Goal: Information Seeking & Learning: Find specific fact

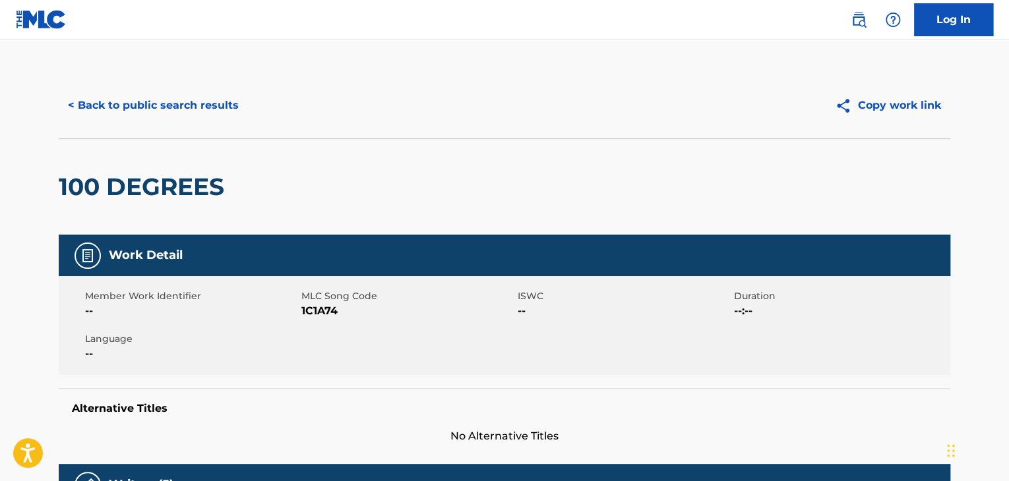
click at [175, 111] on button "< Back to public search results" at bounding box center [153, 105] width 189 height 33
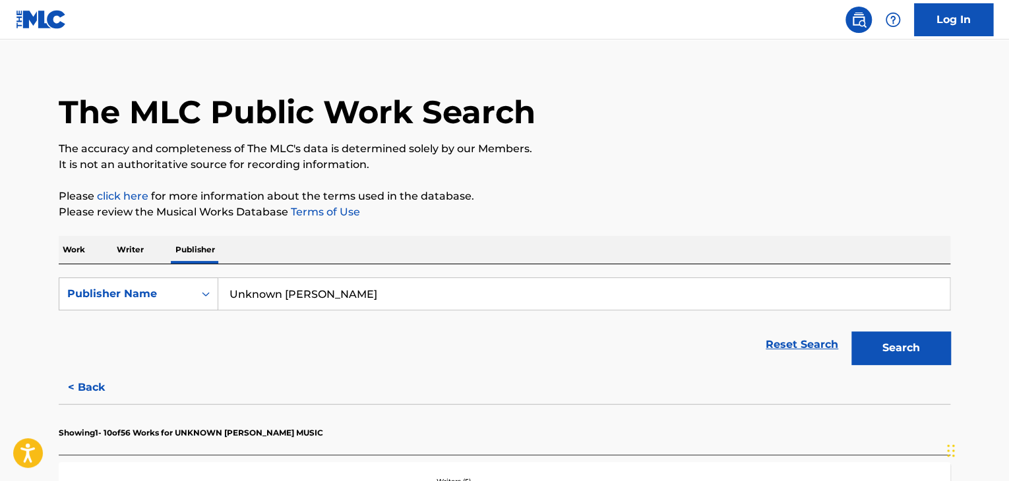
click at [364, 288] on input "Unknown [PERSON_NAME]" at bounding box center [583, 294] width 731 height 32
click at [365, 288] on input "Unknown [PERSON_NAME]" at bounding box center [583, 294] width 731 height 32
click at [79, 252] on p "Work" at bounding box center [74, 250] width 30 height 28
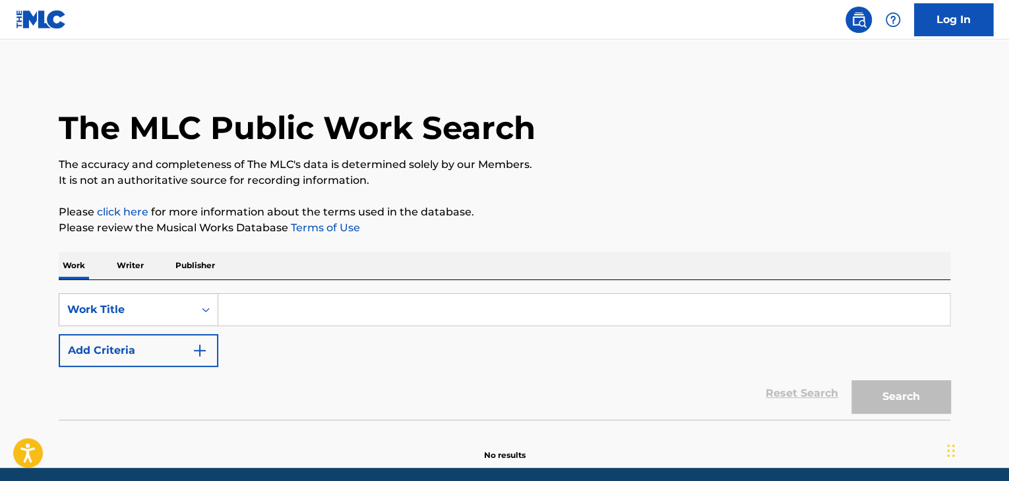
click at [301, 309] on input "Search Form" at bounding box center [583, 310] width 731 height 32
paste input "Stop Playing With Me"
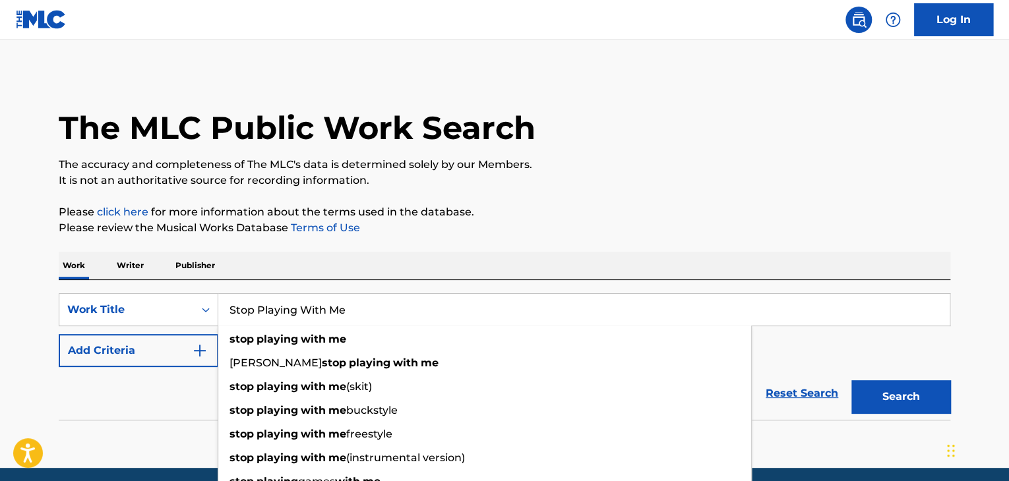
type input "Stop Playing With Me"
click at [195, 348] on img "Search Form" at bounding box center [200, 351] width 16 height 16
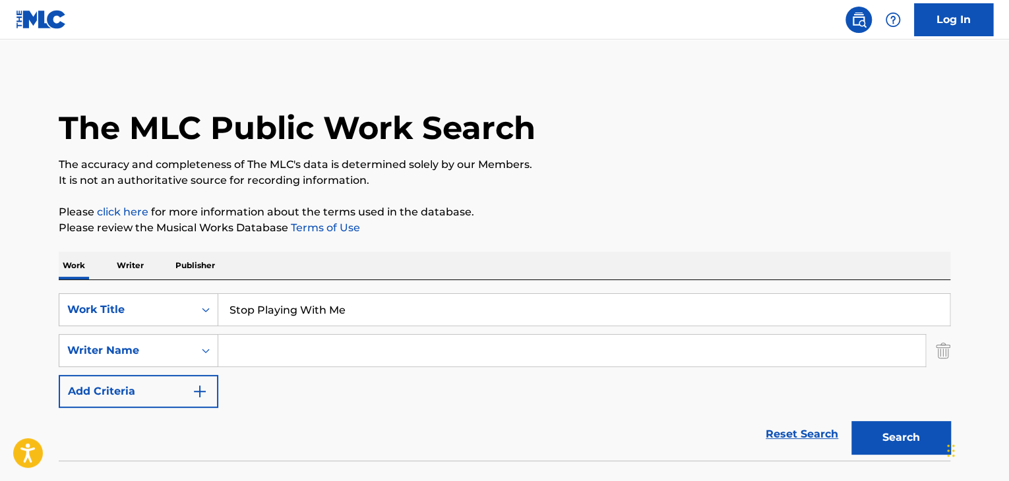
click at [561, 355] on input "Search Form" at bounding box center [571, 351] width 707 height 32
paste input "Okonma"
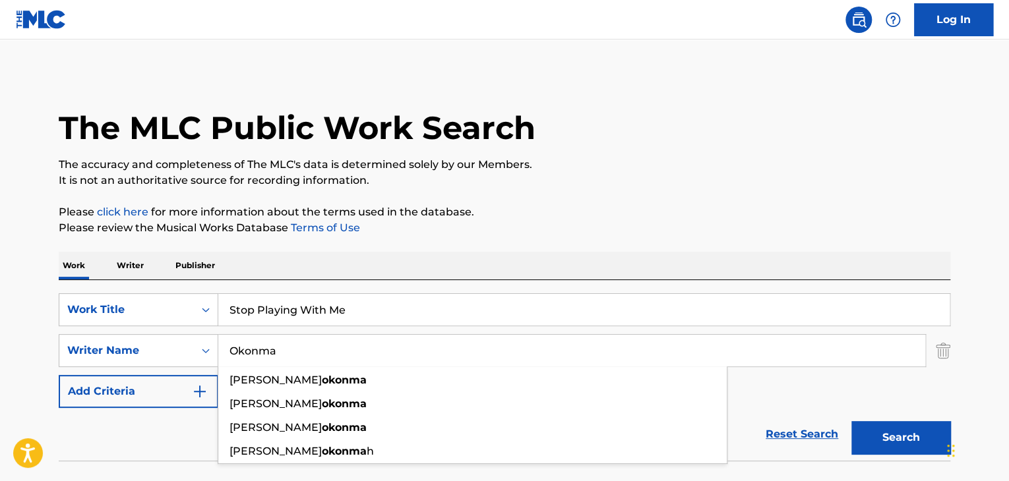
type input "Okonma"
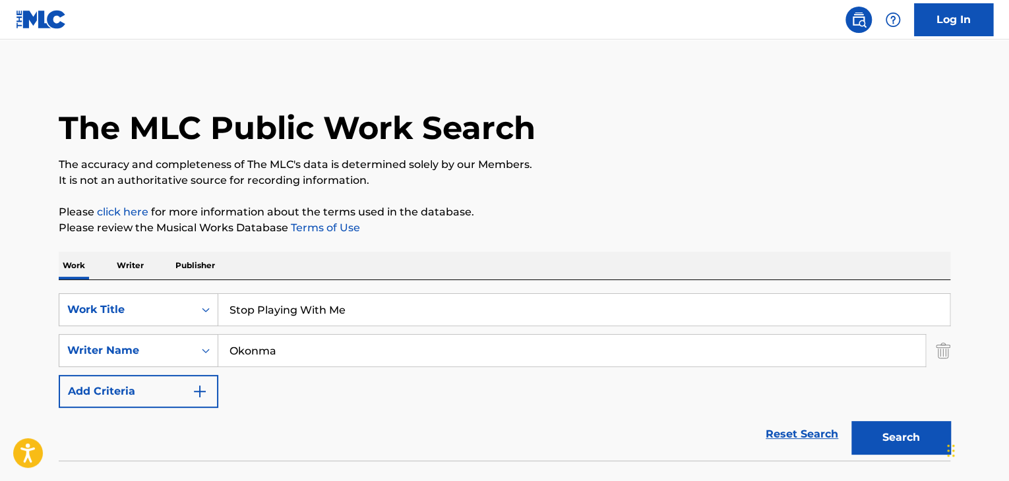
click at [923, 447] on button "Search" at bounding box center [901, 437] width 99 height 33
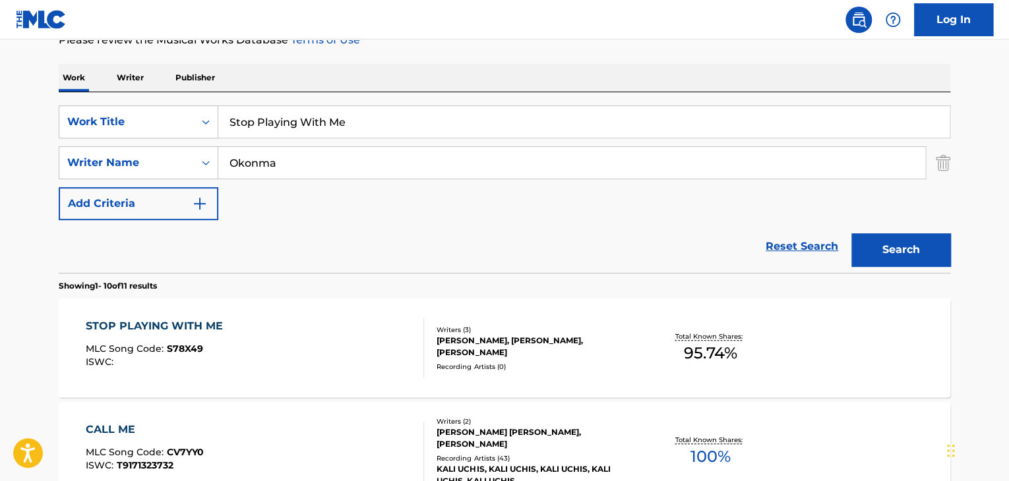
scroll to position [307, 0]
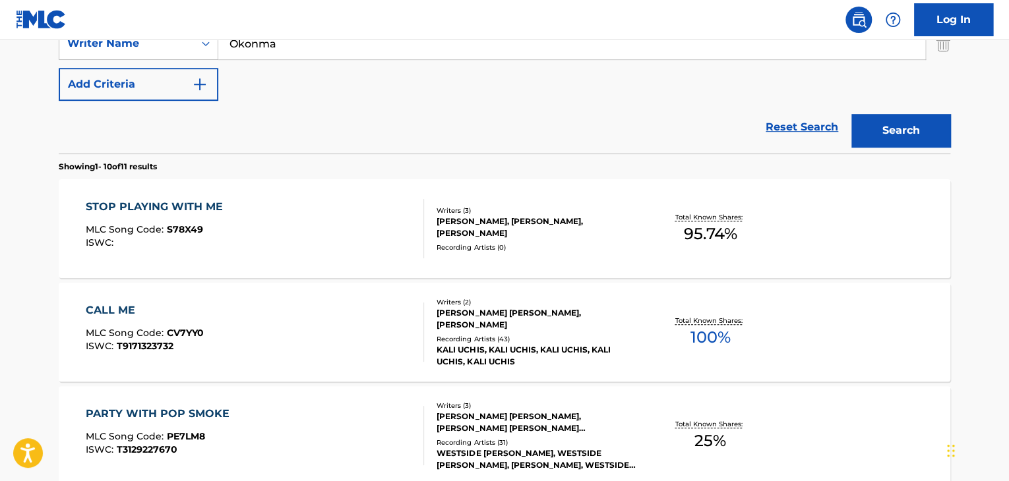
click at [196, 209] on div "STOP PLAYING WITH ME" at bounding box center [158, 207] width 144 height 16
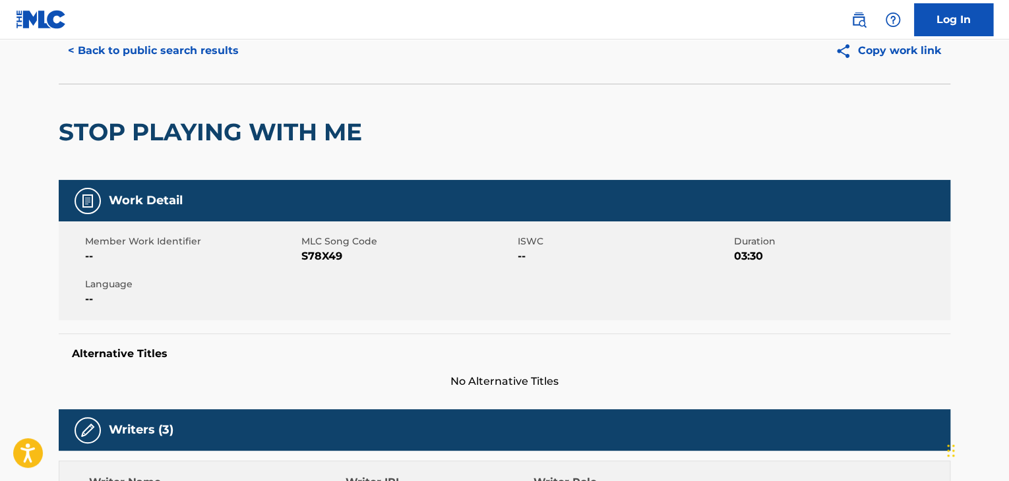
scroll to position [44, 0]
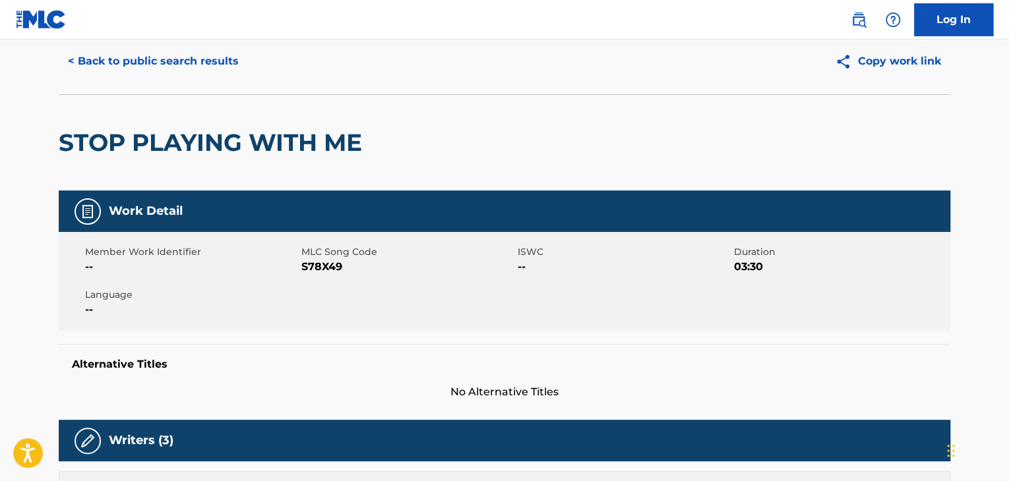
click at [334, 261] on span "S78X49" at bounding box center [407, 267] width 213 height 16
copy span "S78X49"
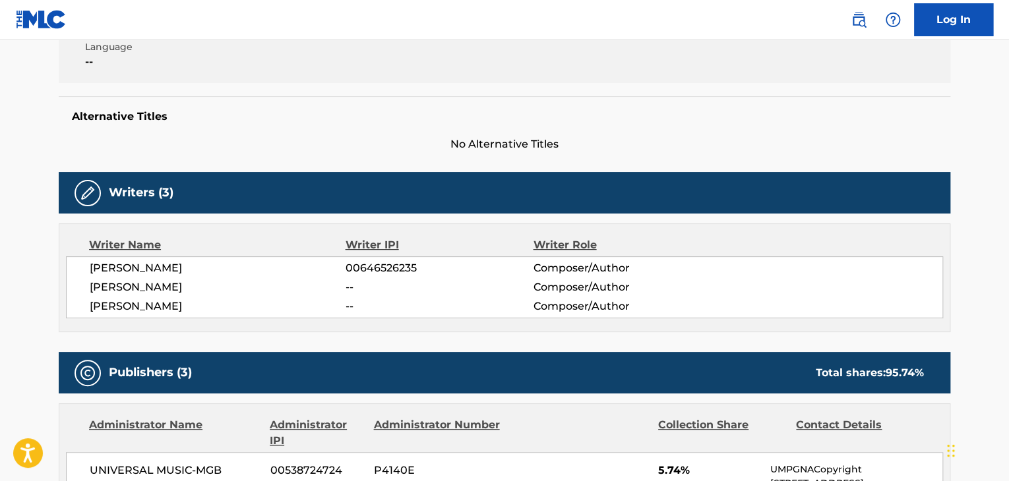
scroll to position [308, 0]
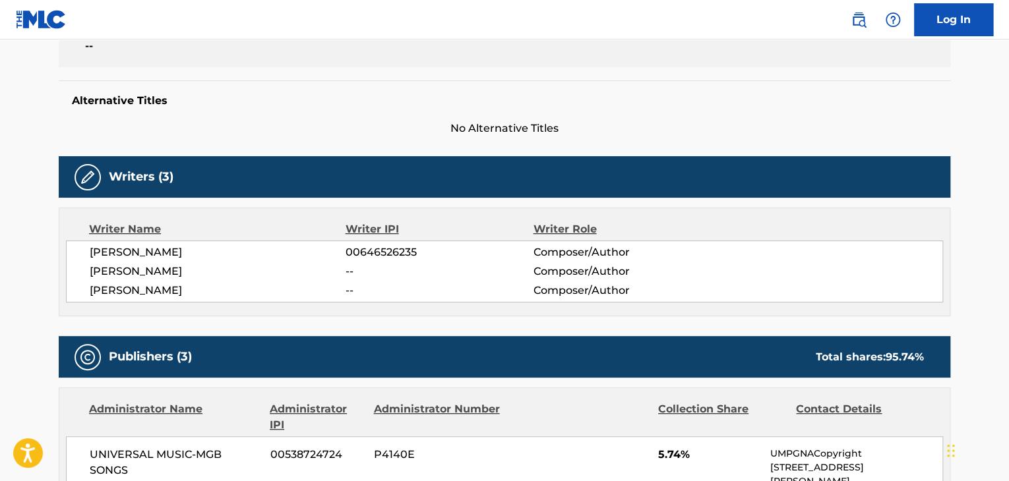
click at [166, 273] on span "[PERSON_NAME]" at bounding box center [218, 272] width 256 height 16
copy div "[PERSON_NAME]"
click at [171, 289] on span "[PERSON_NAME]" at bounding box center [218, 291] width 256 height 16
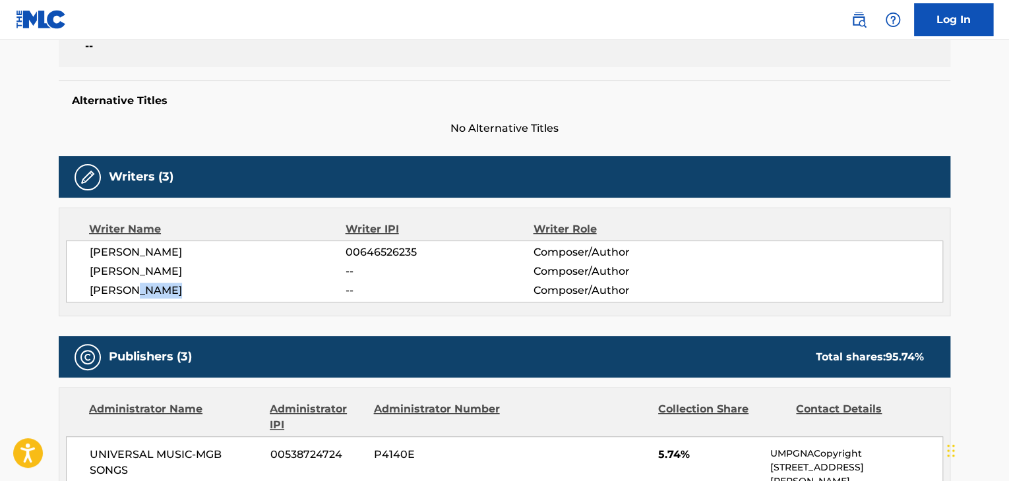
click at [171, 289] on span "[PERSON_NAME]" at bounding box center [218, 291] width 256 height 16
copy div "[PERSON_NAME]"
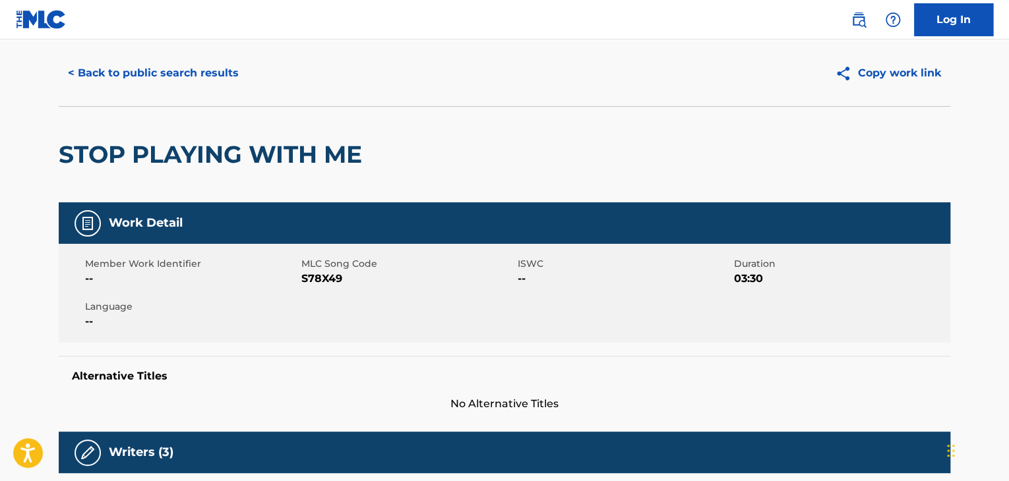
scroll to position [0, 0]
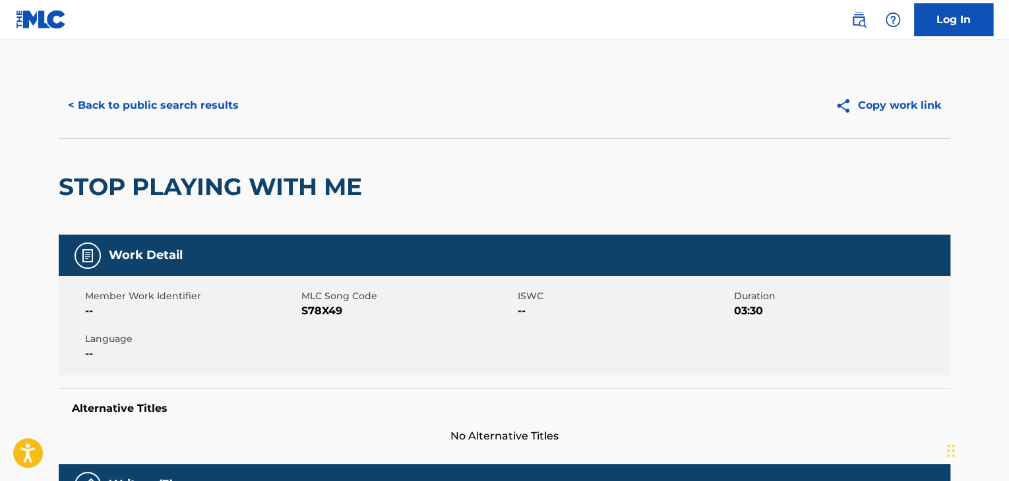
click at [211, 108] on button "< Back to public search results" at bounding box center [153, 105] width 189 height 33
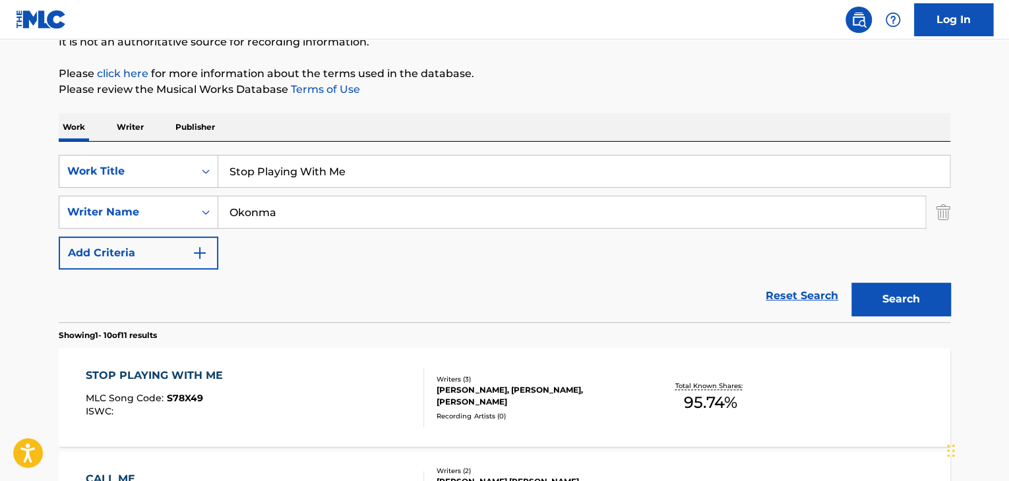
scroll to position [119, 0]
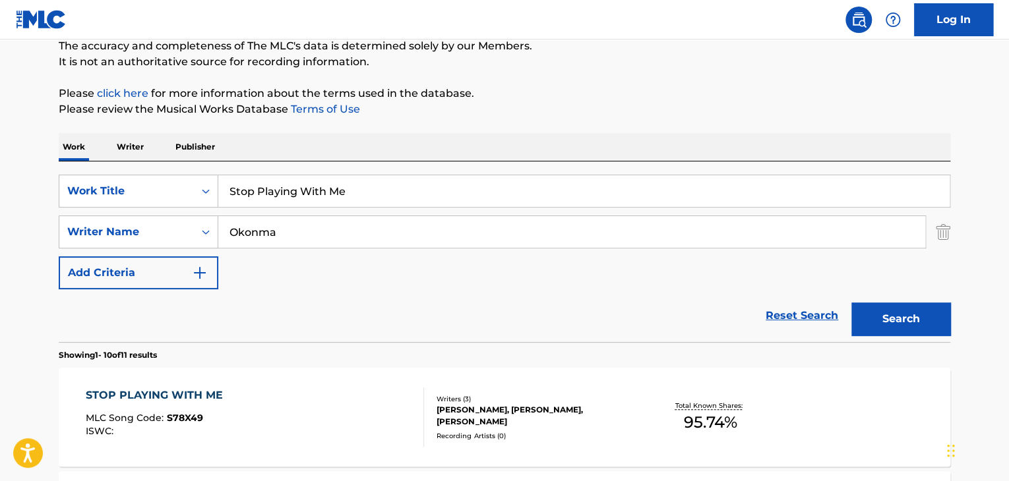
click at [397, 178] on input "Stop Playing With Me" at bounding box center [583, 191] width 731 height 32
click at [396, 178] on input "Stop Playing With Me" at bounding box center [583, 191] width 731 height 32
click at [396, 177] on input "Stop Playing With Me" at bounding box center [583, 191] width 731 height 32
paste input "Como Se Compara"
type input "Como Se Compara"
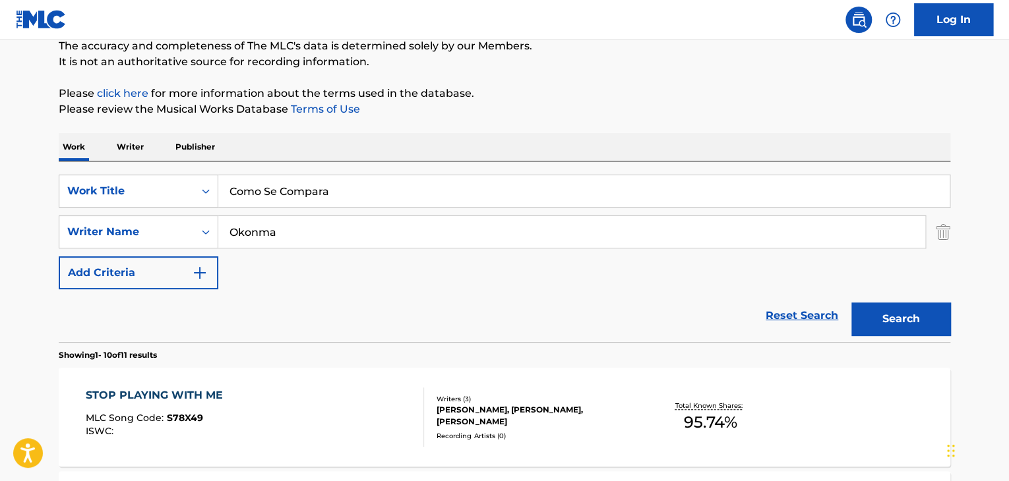
click at [553, 235] on input "Okonma" at bounding box center [571, 232] width 707 height 32
paste input "[PERSON_NAME]"
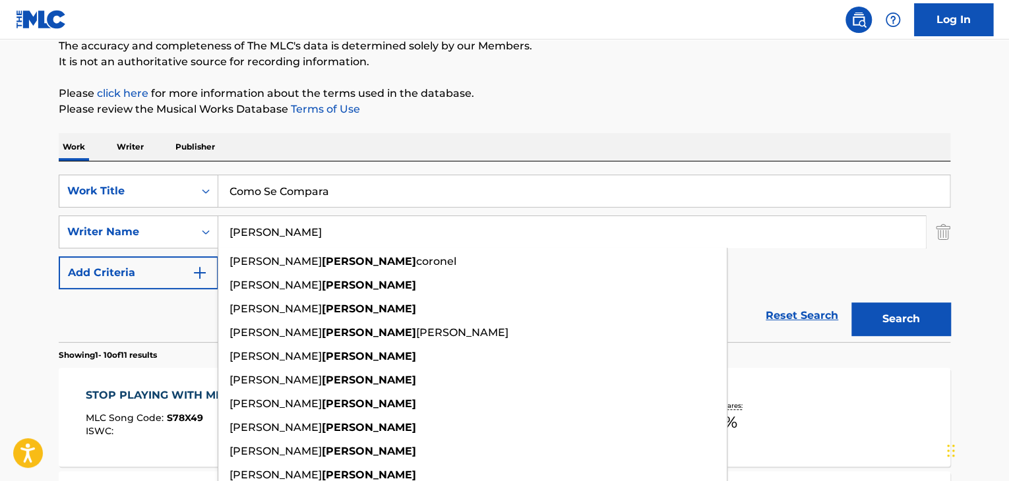
type input "[PERSON_NAME]"
click at [910, 313] on button "Search" at bounding box center [901, 319] width 99 height 33
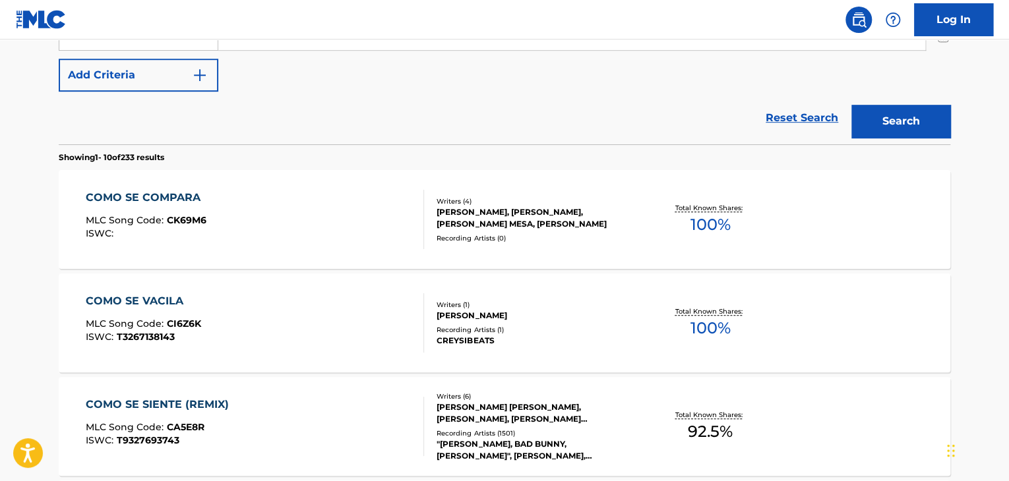
scroll to position [338, 0]
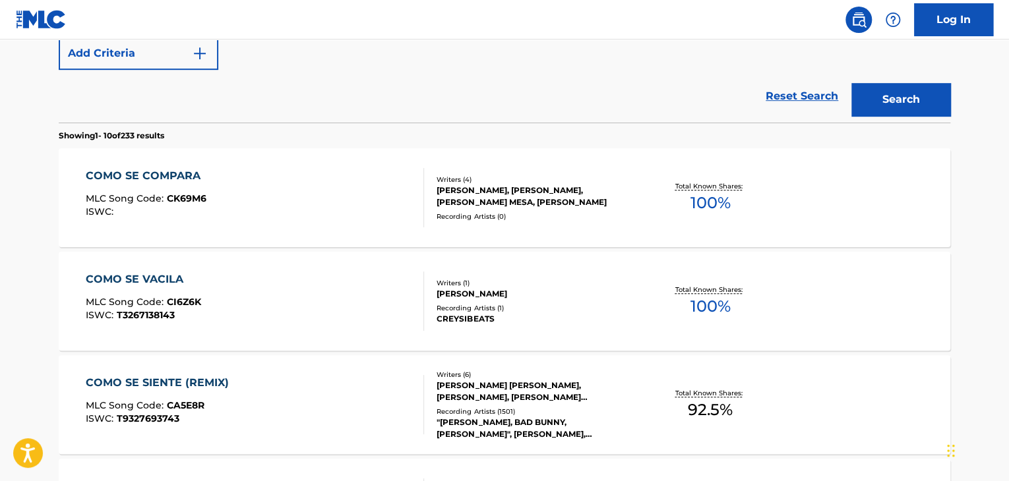
click at [180, 180] on div "COMO SE COMPARA" at bounding box center [146, 176] width 121 height 16
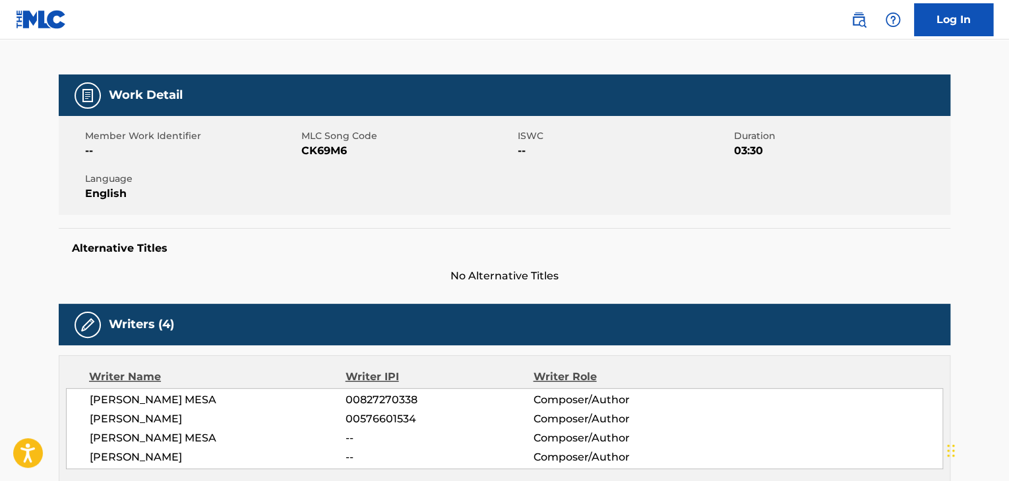
scroll to position [175, 0]
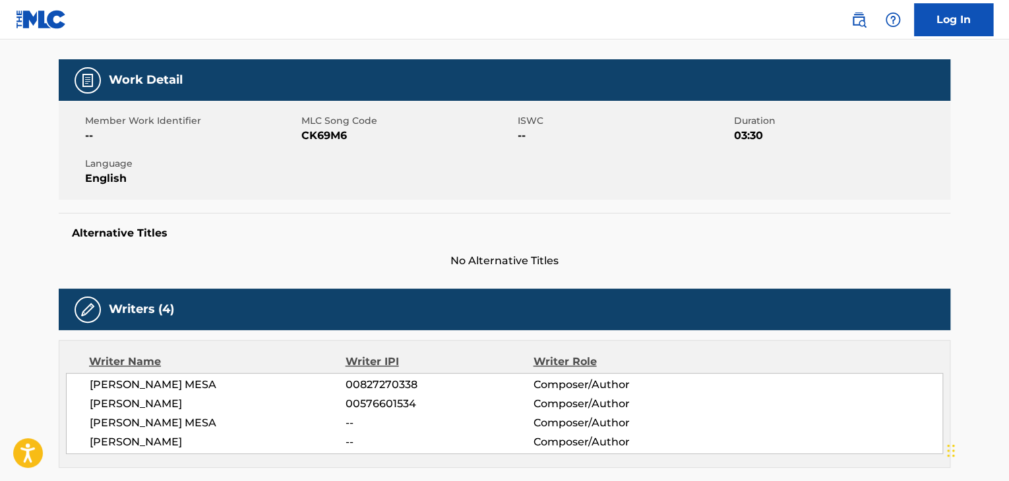
click at [322, 131] on span "CK69M6" at bounding box center [407, 136] width 213 height 16
copy span "CK69M6"
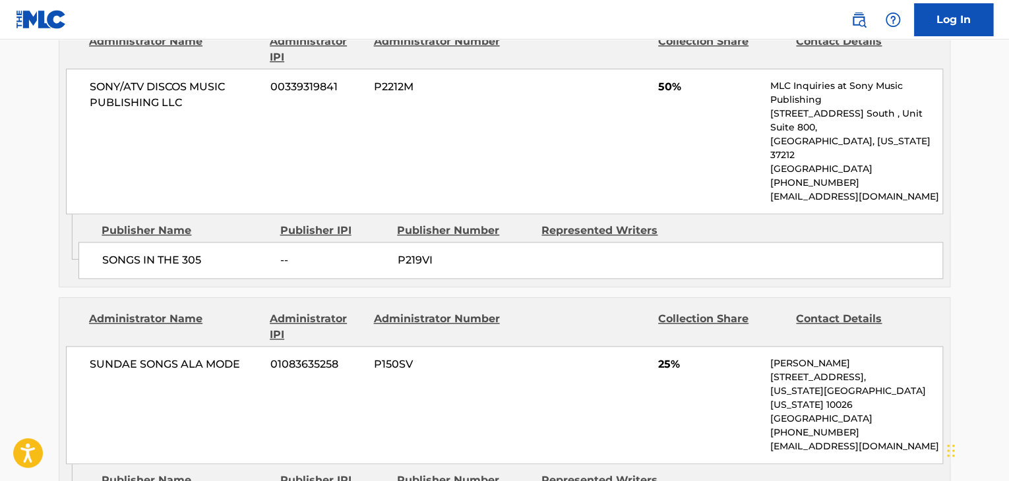
scroll to position [703, 0]
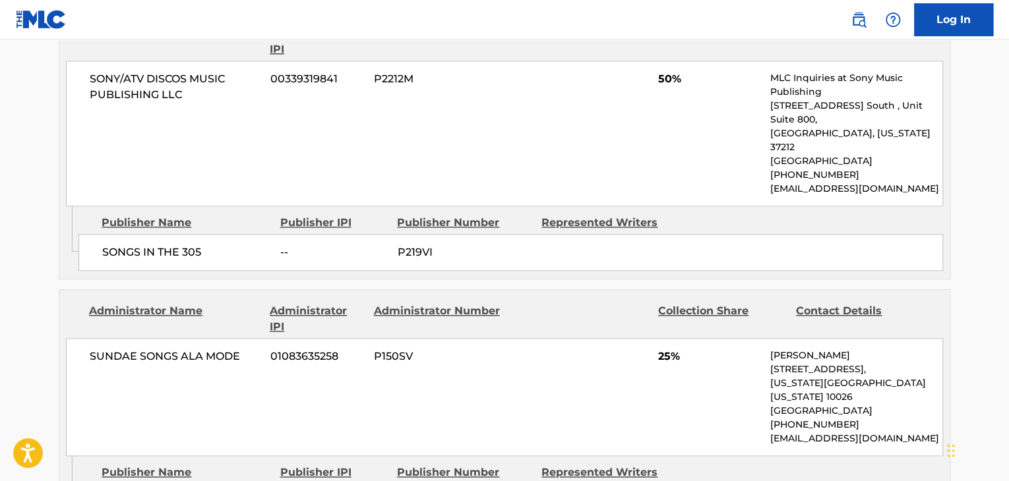
click at [153, 245] on span "SONGS IN THE 305" at bounding box center [186, 253] width 168 height 16
click at [152, 245] on span "SONGS IN THE 305" at bounding box center [186, 253] width 168 height 16
copy div "SONGS IN THE 305"
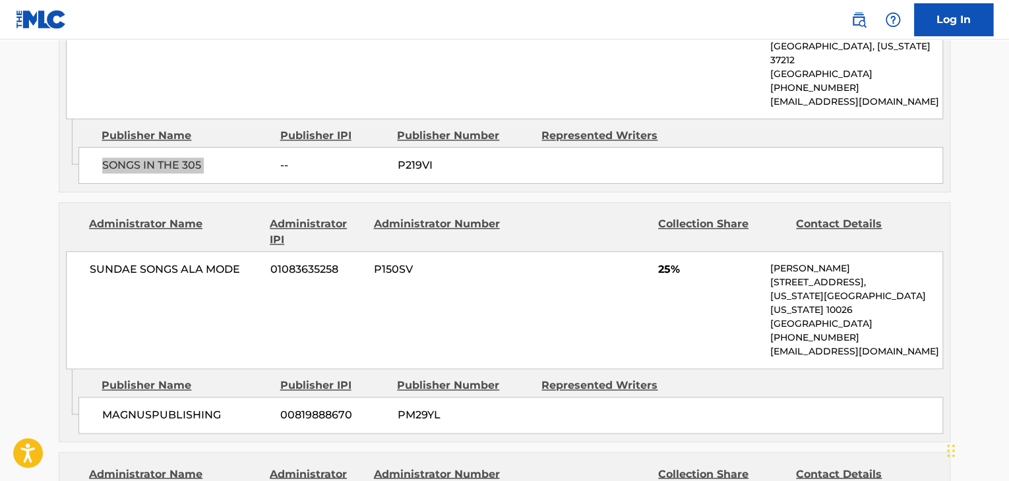
scroll to position [791, 0]
click at [129, 406] on span "MAGNUSPUBLISHING" at bounding box center [186, 414] width 168 height 16
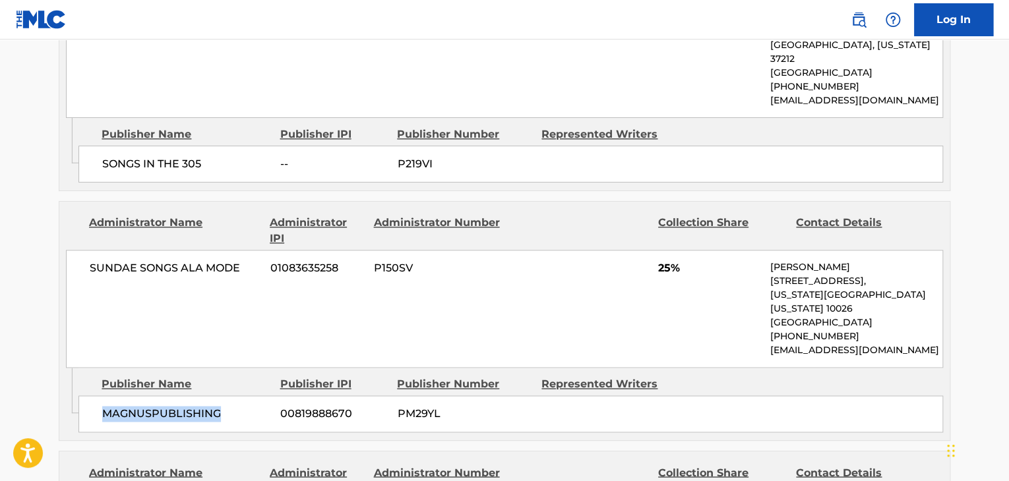
click at [129, 406] on span "MAGNUSPUBLISHING" at bounding box center [186, 414] width 168 height 16
copy div "MAGNUSPUBLISHING"
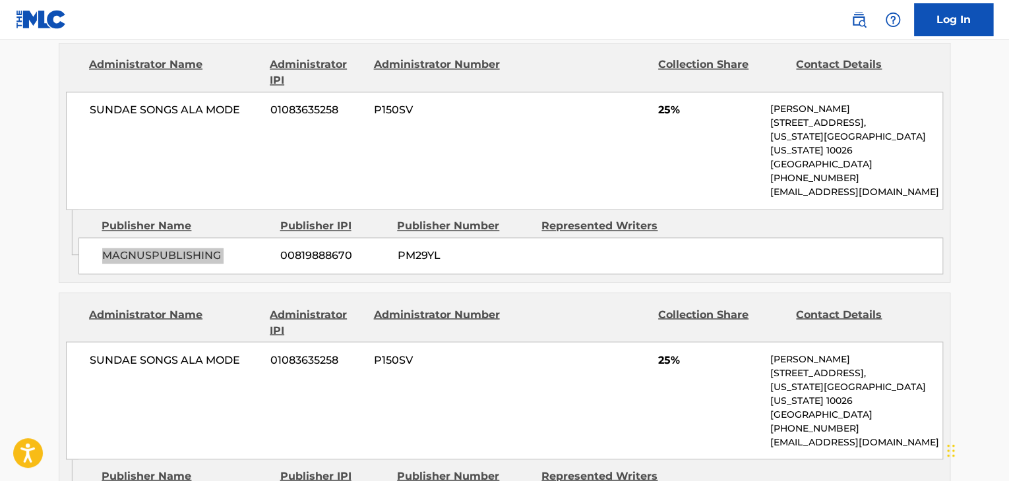
scroll to position [967, 0]
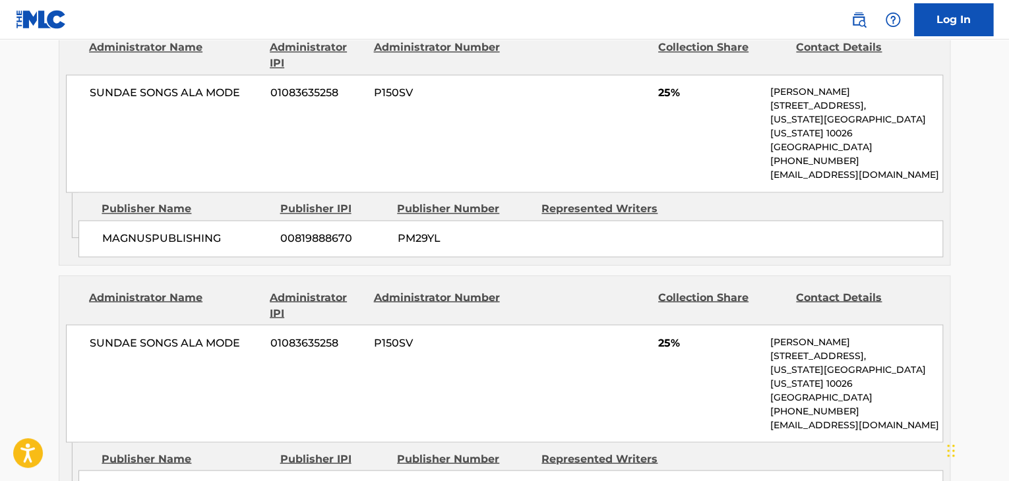
click at [142, 481] on span "LFR PUBCO" at bounding box center [186, 489] width 168 height 16
copy div "LFR PUBCO"
drag, startPoint x: 669, startPoint y: 302, endPoint x: 654, endPoint y: 301, distance: 14.5
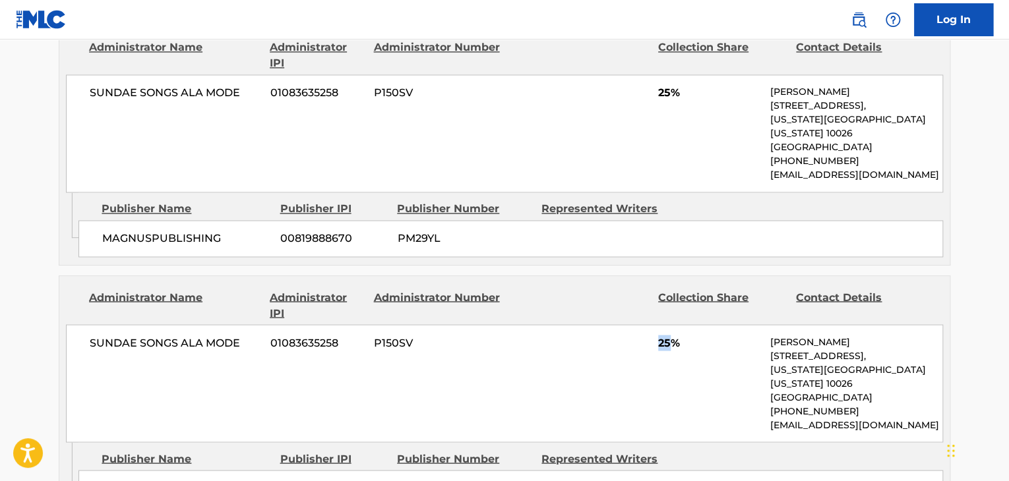
click at [654, 325] on div "SUNDAE SONGS ALA MODE 01083635258 P150SV 25% [PERSON_NAME] [STREET_ADDRESS][US_…" at bounding box center [504, 384] width 877 height 118
copy span "25"
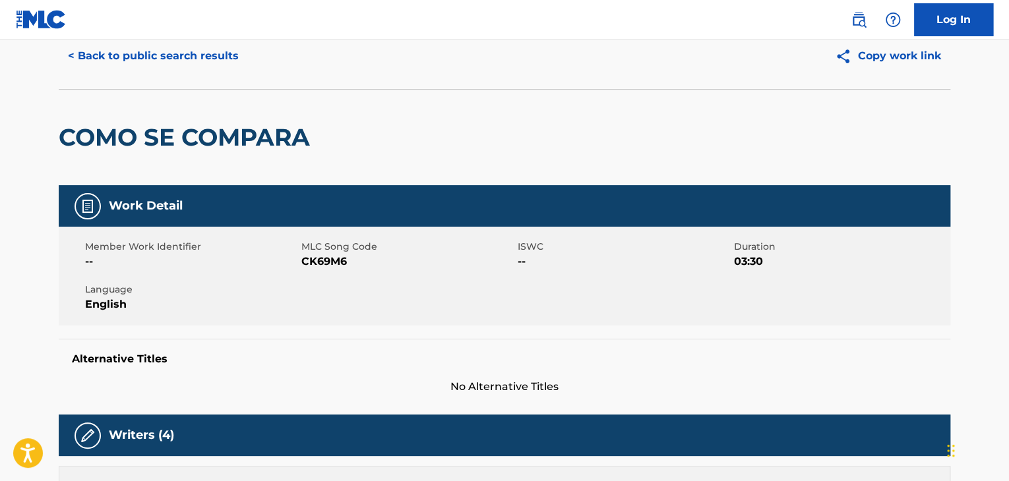
scroll to position [0, 0]
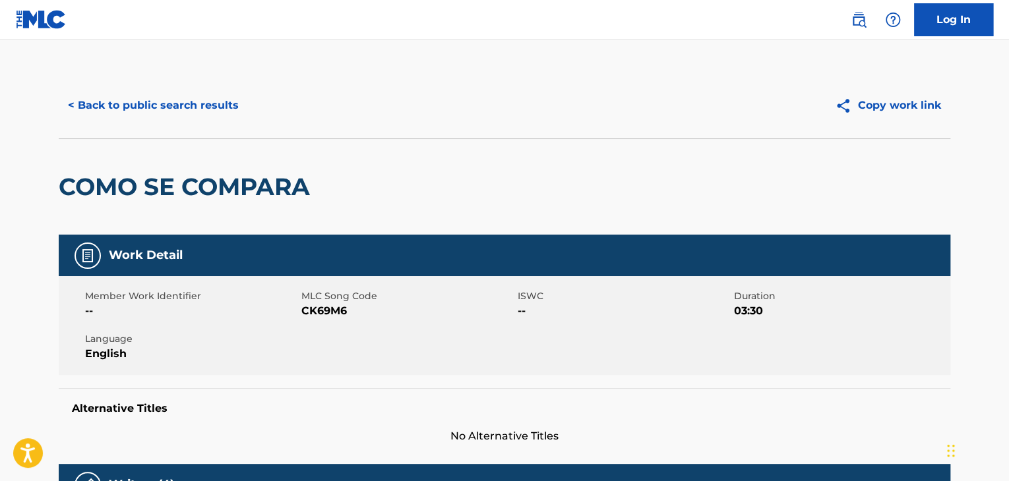
click at [214, 113] on button "< Back to public search results" at bounding box center [153, 105] width 189 height 33
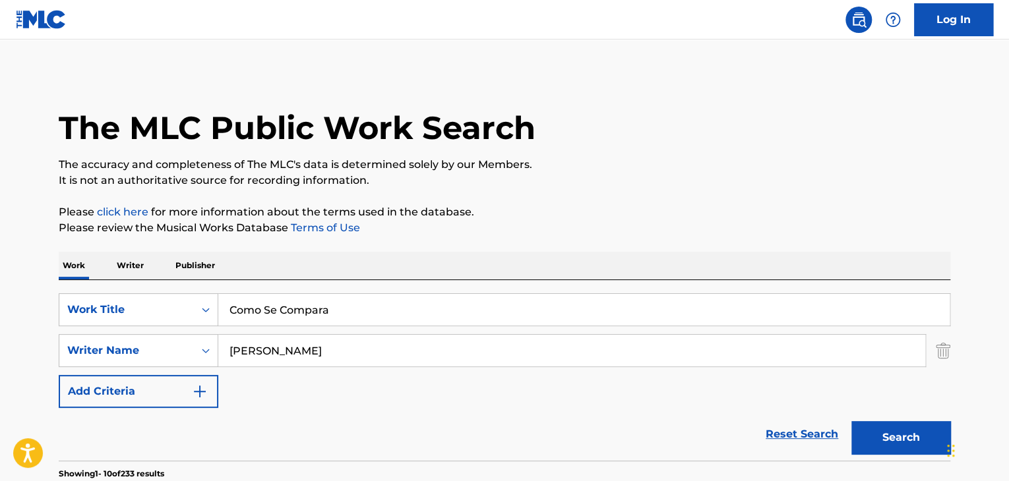
click at [365, 297] on input "Como Se Compara" at bounding box center [583, 310] width 731 height 32
click at [367, 297] on input "Como Se Compara" at bounding box center [583, 310] width 731 height 32
paste input "A Door Of The Life"
type input "A Door Of The Life"
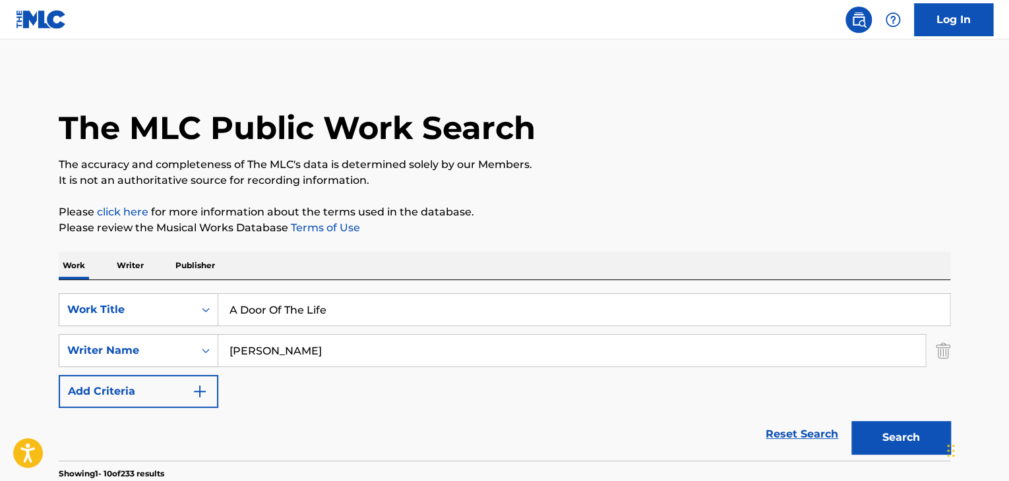
click at [445, 357] on input "[PERSON_NAME]" at bounding box center [571, 351] width 707 height 32
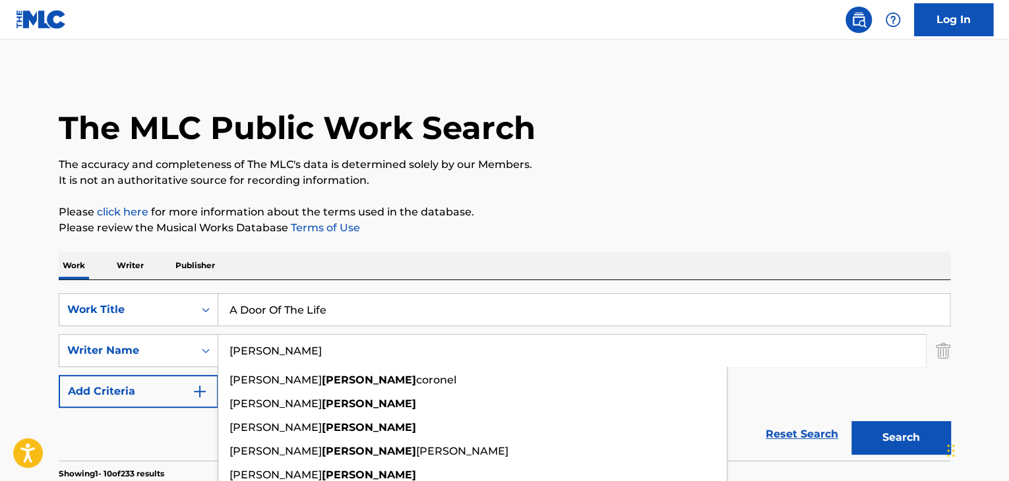
paste input "[PERSON_NAME]"
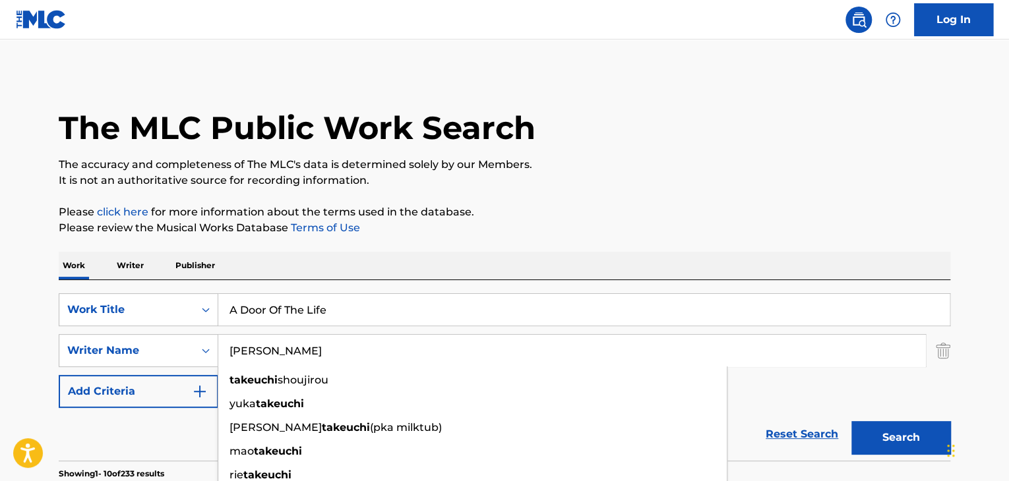
type input "[PERSON_NAME]"
click at [882, 425] on button "Search" at bounding box center [901, 437] width 99 height 33
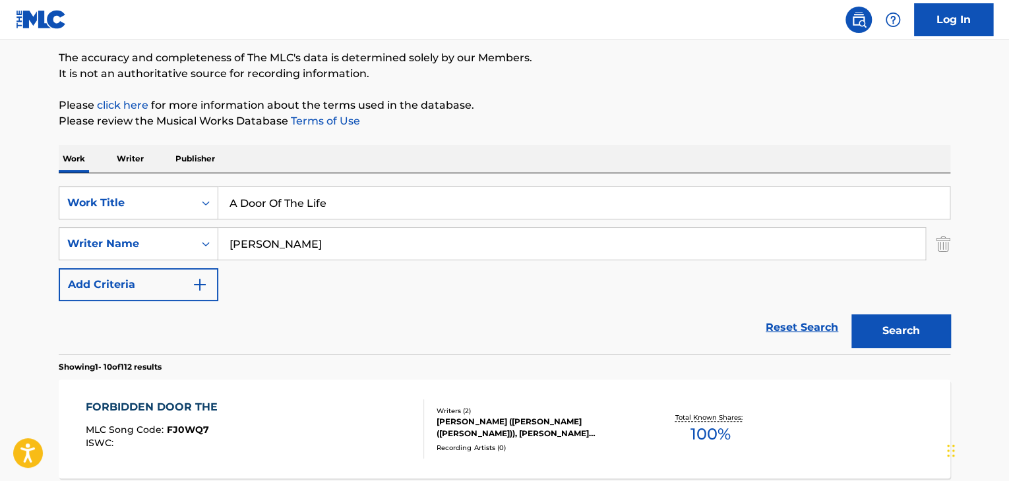
scroll to position [88, 0]
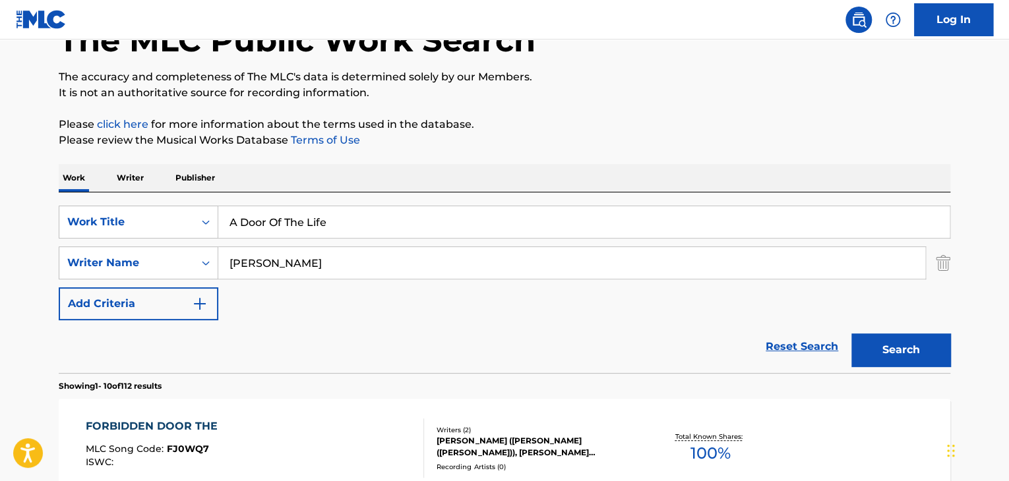
click at [311, 254] on input "[PERSON_NAME]" at bounding box center [571, 263] width 707 height 32
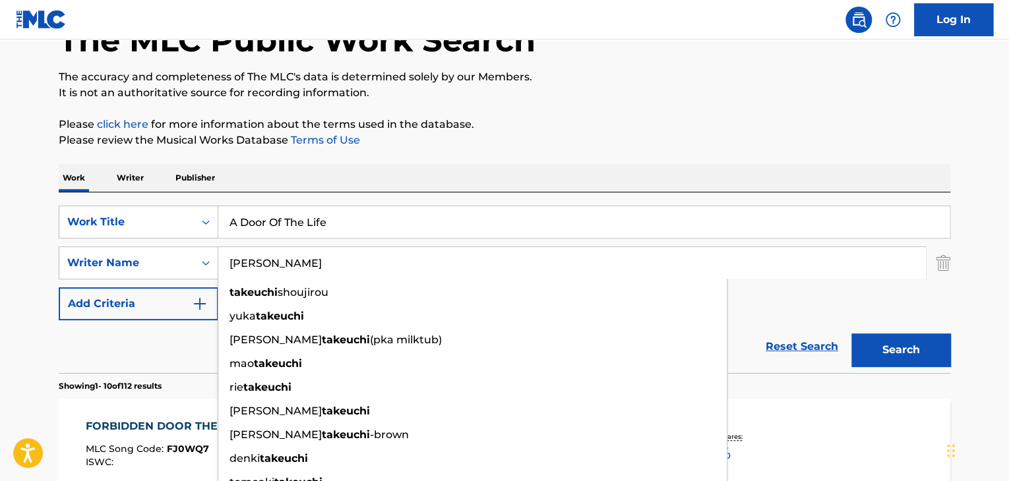
click at [311, 254] on input "[PERSON_NAME]" at bounding box center [571, 263] width 707 height 32
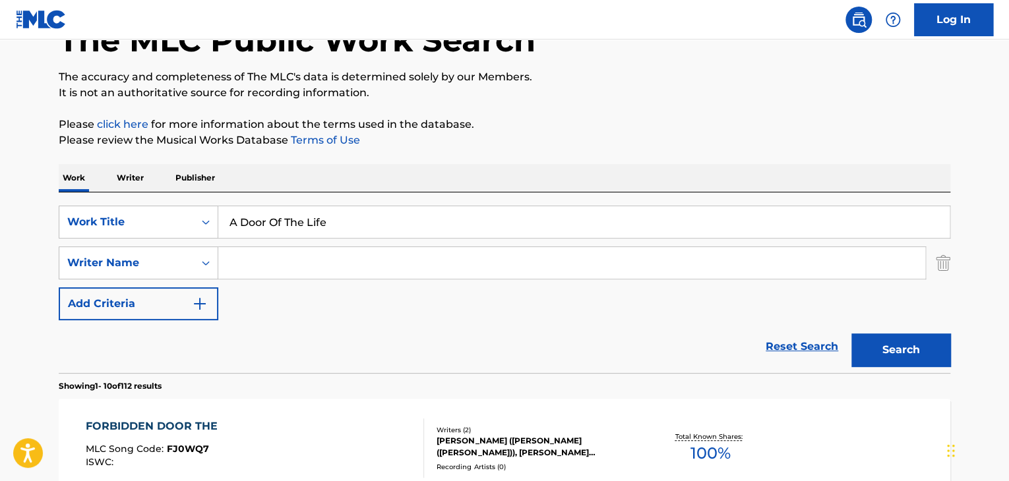
click at [878, 342] on button "Search" at bounding box center [901, 350] width 99 height 33
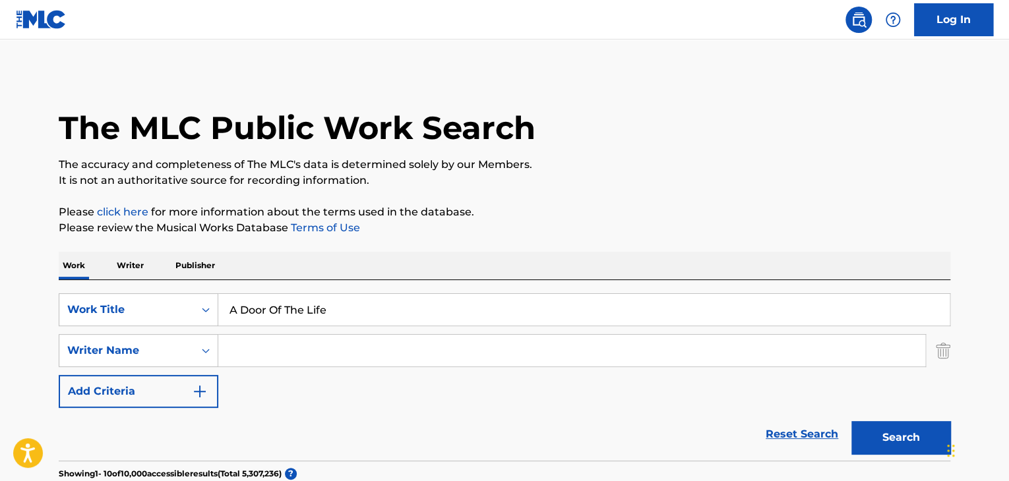
scroll to position [0, 0]
click at [312, 340] on input "Search Form" at bounding box center [571, 351] width 707 height 32
click at [312, 348] on input "Search Form" at bounding box center [571, 351] width 707 height 32
paste input "Alleh Mezher"
type input "Alleh Mezher"
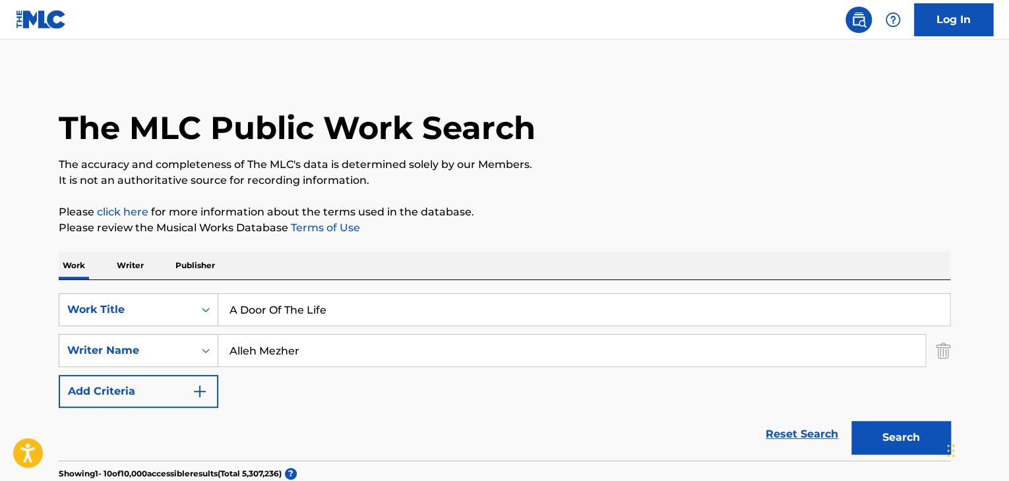
click at [272, 315] on input "A Door Of The Life" at bounding box center [583, 310] width 731 height 32
paste input "Desmaquillada"
type input "Desmaquillada"
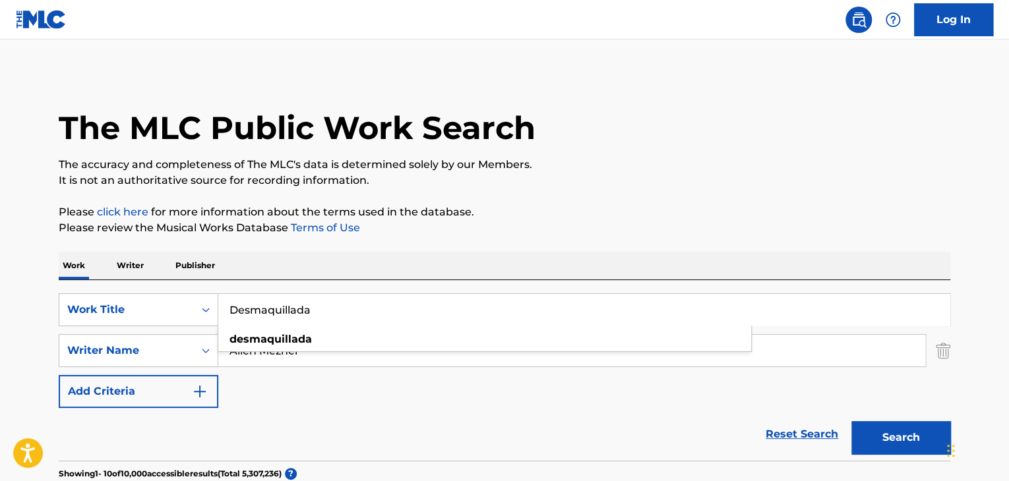
click at [907, 441] on button "Search" at bounding box center [901, 437] width 99 height 33
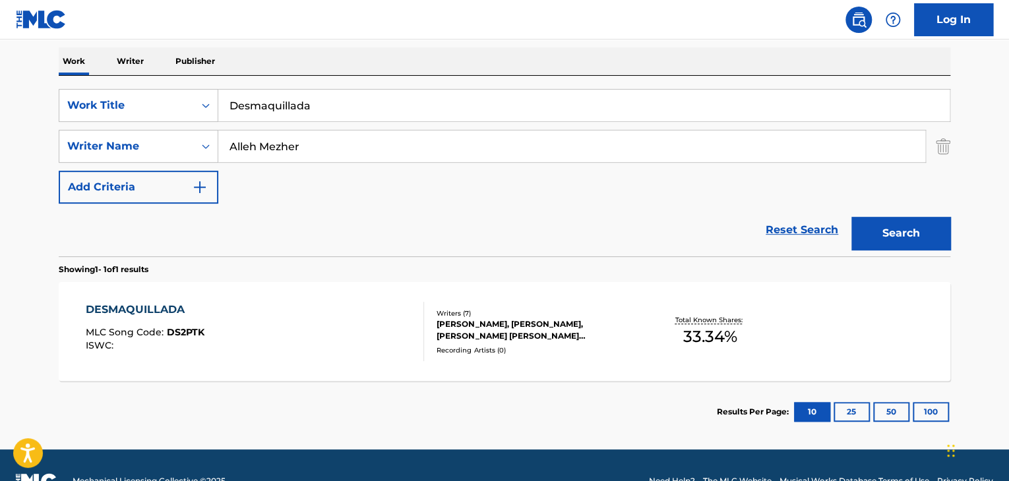
scroll to position [220, 0]
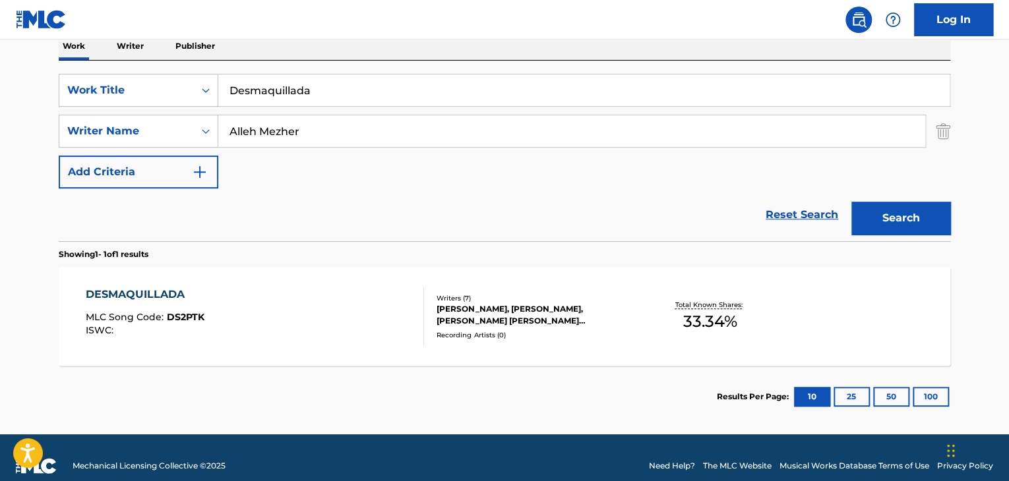
click at [177, 292] on div "DESMAQUILLADA" at bounding box center [145, 295] width 119 height 16
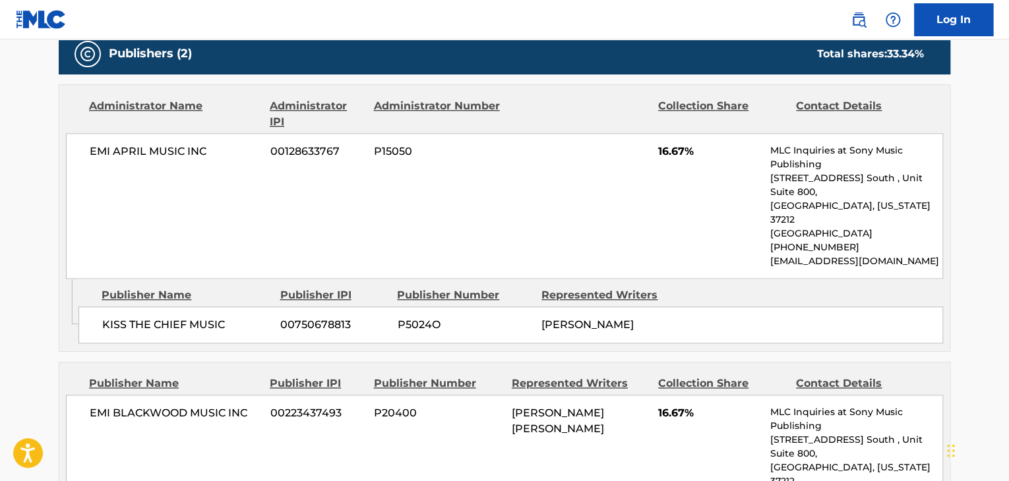
scroll to position [703, 0]
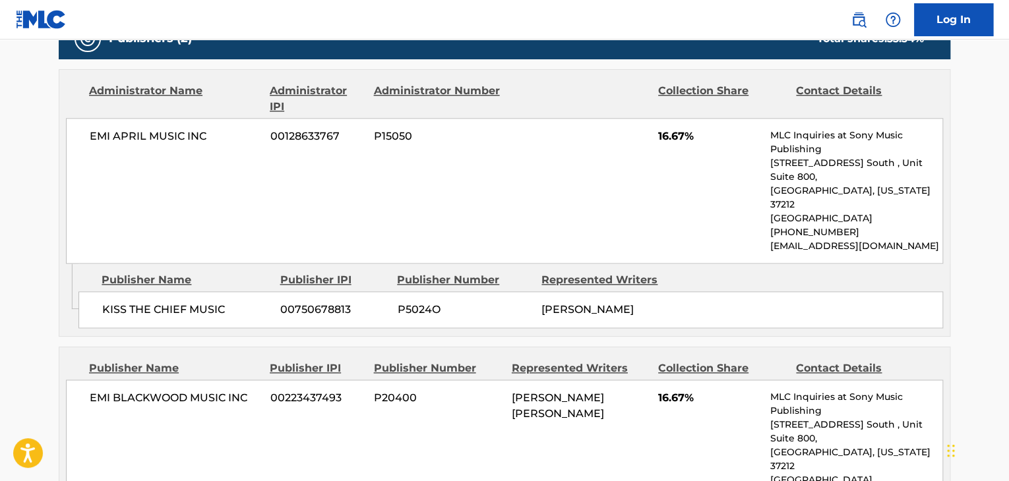
click at [197, 302] on span "KISS THE CHIEF MUSIC" at bounding box center [186, 310] width 168 height 16
copy div "KISS THE CHIEF MUSIC"
click at [177, 390] on span "EMI BLACKWOOD MUSIC INC" at bounding box center [175, 398] width 171 height 16
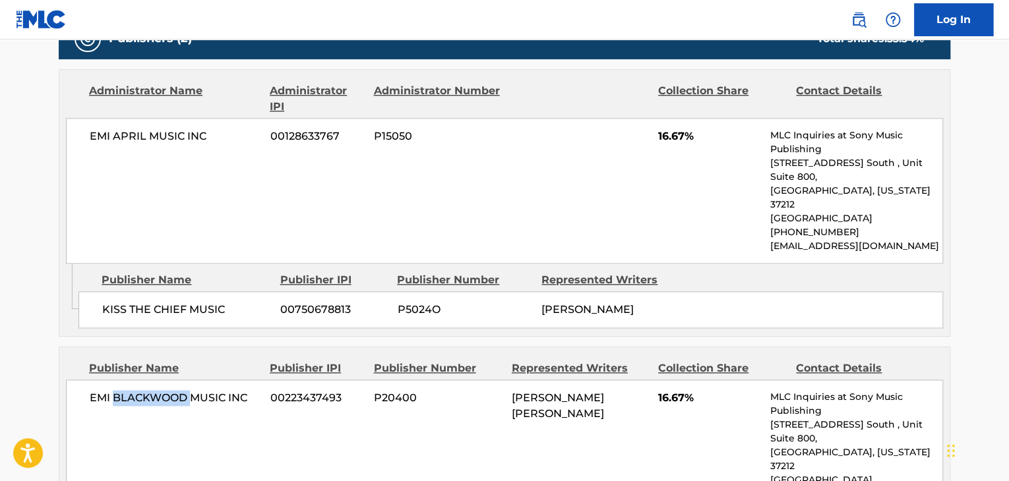
click at [177, 390] on span "EMI BLACKWOOD MUSIC INC" at bounding box center [175, 398] width 171 height 16
copy div "EMI BLACKWOOD MUSIC INC"
drag, startPoint x: 683, startPoint y: 138, endPoint x: 657, endPoint y: 140, distance: 26.5
click at [658, 140] on span "16.67%" at bounding box center [709, 137] width 102 height 16
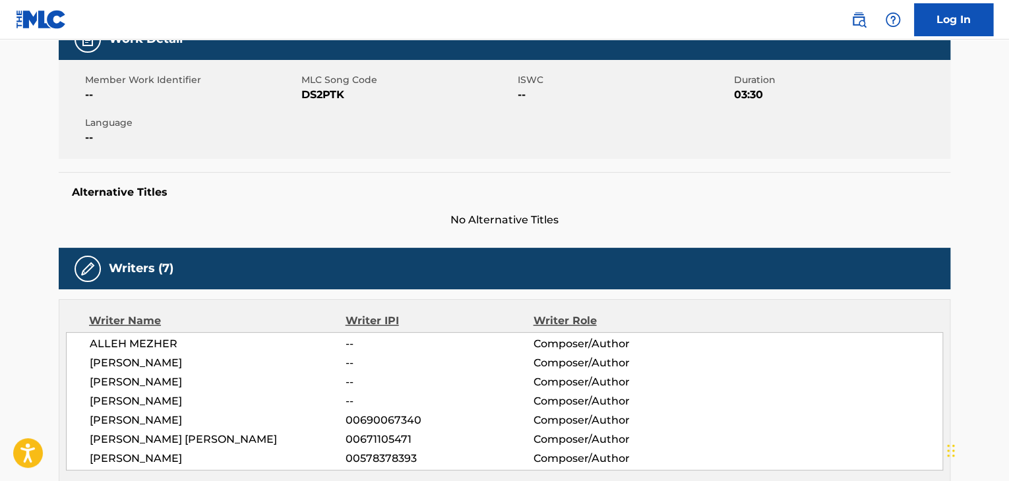
scroll to position [0, 0]
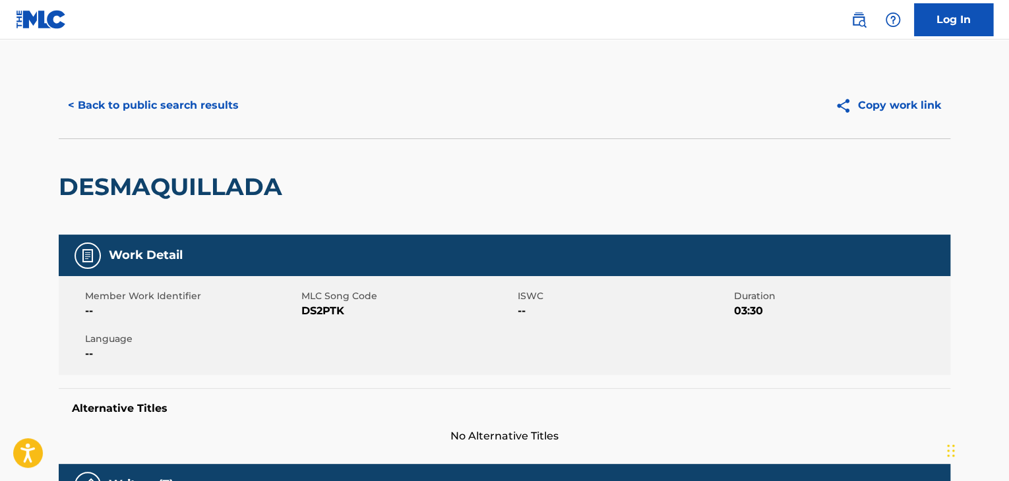
click at [219, 102] on button "< Back to public search results" at bounding box center [153, 105] width 189 height 33
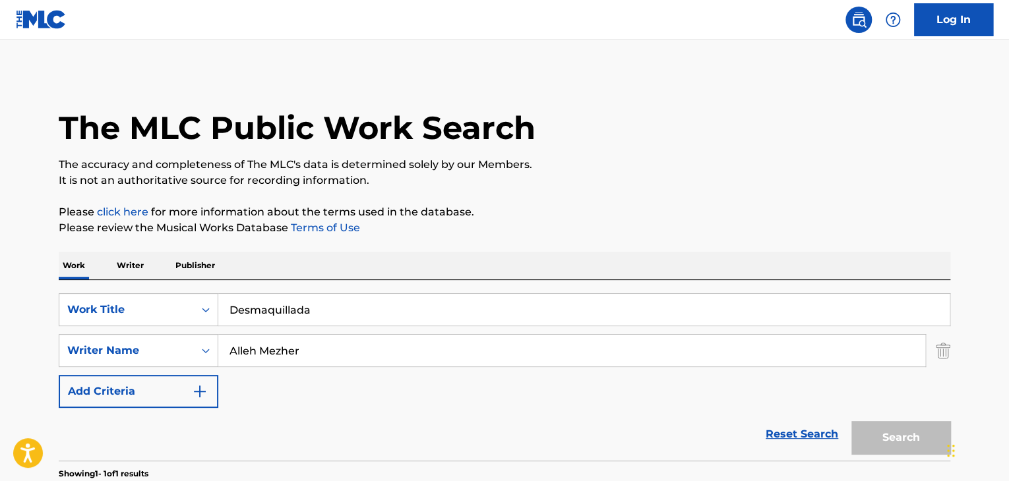
scroll to position [161, 0]
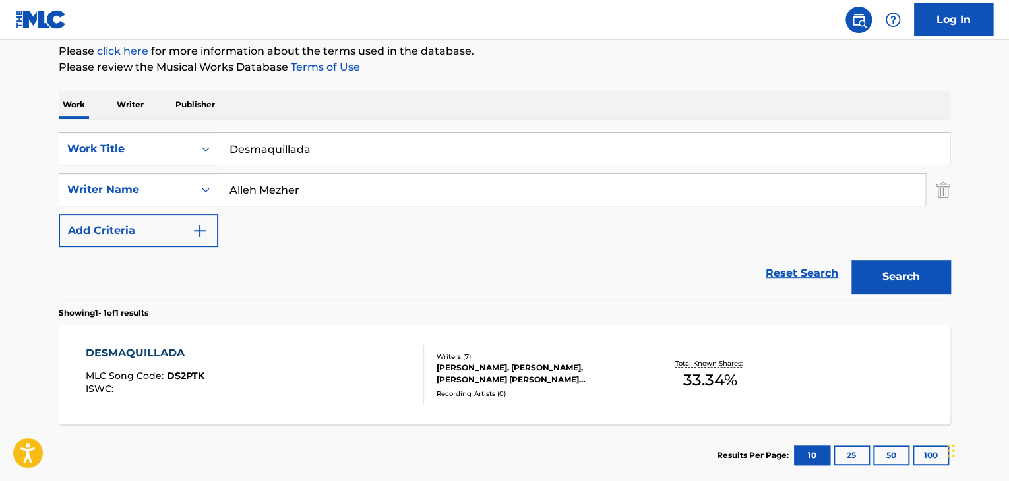
click at [421, 147] on input "Desmaquillada" at bounding box center [583, 149] width 731 height 32
paste input "If I'm Still Around [DATE]"
type input "If I'm Still Around [DATE]"
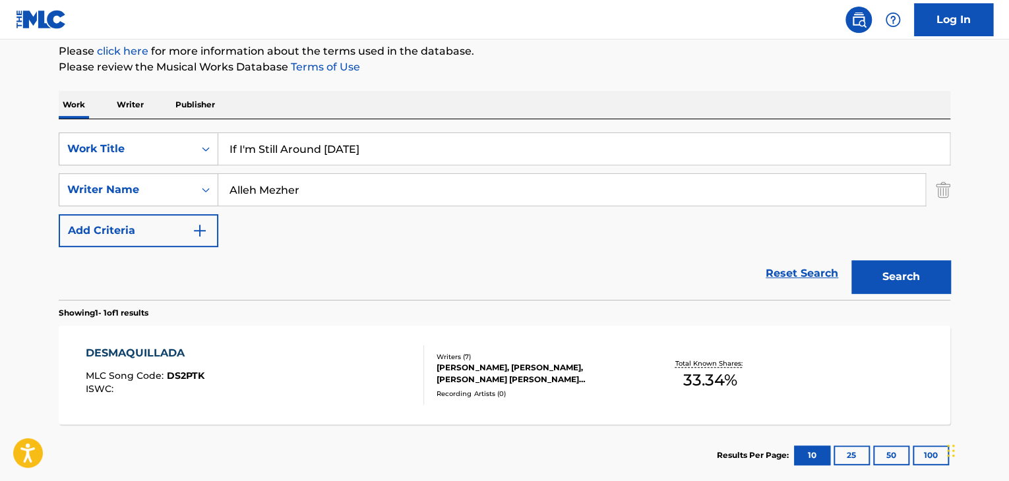
click at [406, 221] on div "SearchWithCriteria53178301-ceae-4237-b03d-56d69003f93d Work Title If I'm Still …" at bounding box center [505, 190] width 892 height 115
click at [415, 181] on input "Alleh Mezher" at bounding box center [571, 190] width 707 height 32
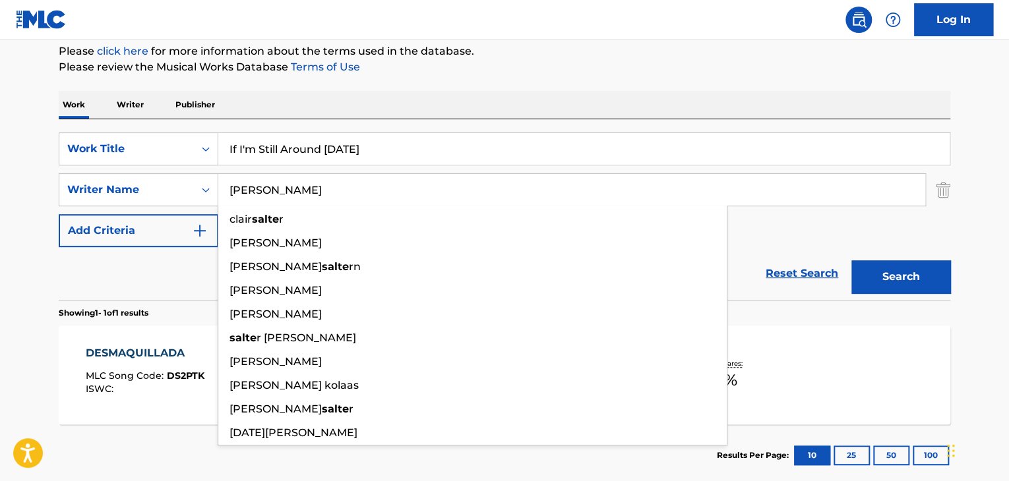
type input "[PERSON_NAME]"
click at [852, 261] on button "Search" at bounding box center [901, 277] width 99 height 33
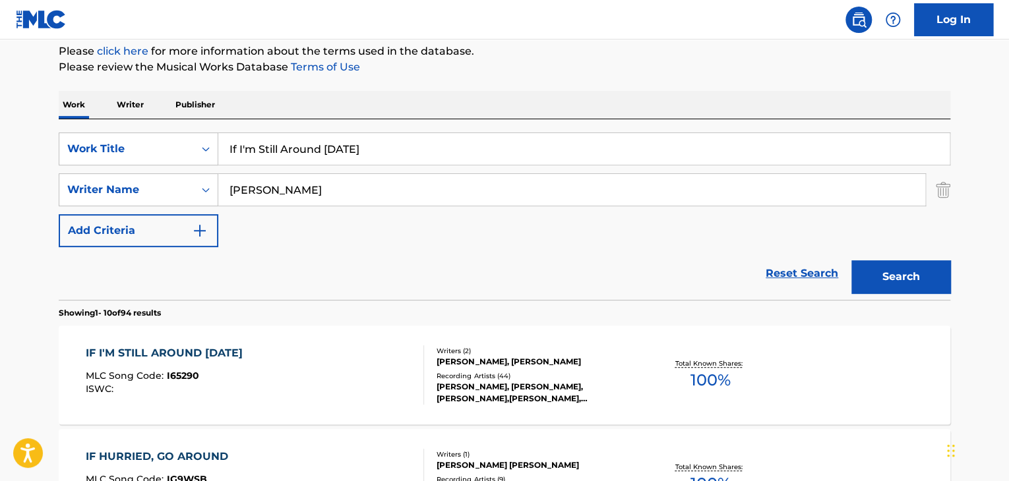
click at [229, 354] on div "IF I'M STILL AROUND [DATE]" at bounding box center [168, 354] width 164 height 16
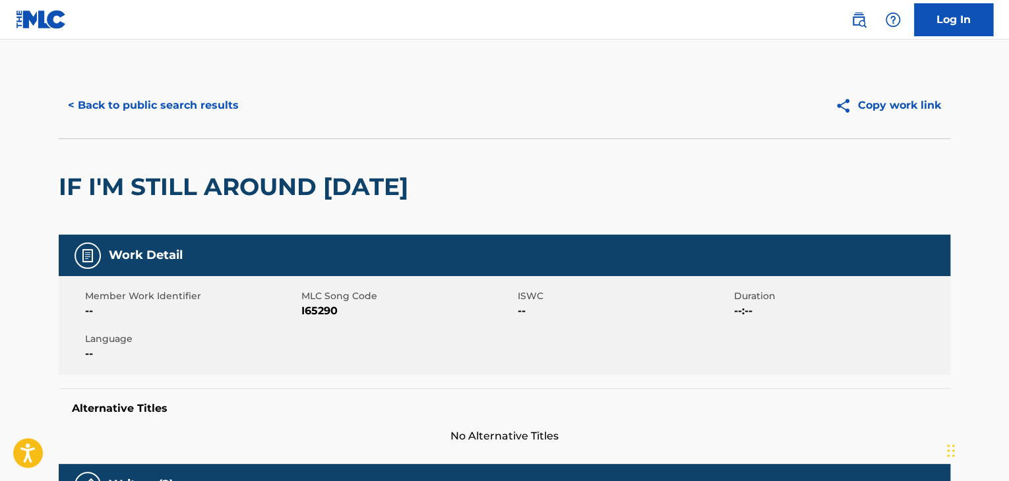
click at [319, 315] on span "I65290" at bounding box center [407, 311] width 213 height 16
click at [319, 314] on span "I65290" at bounding box center [407, 311] width 213 height 16
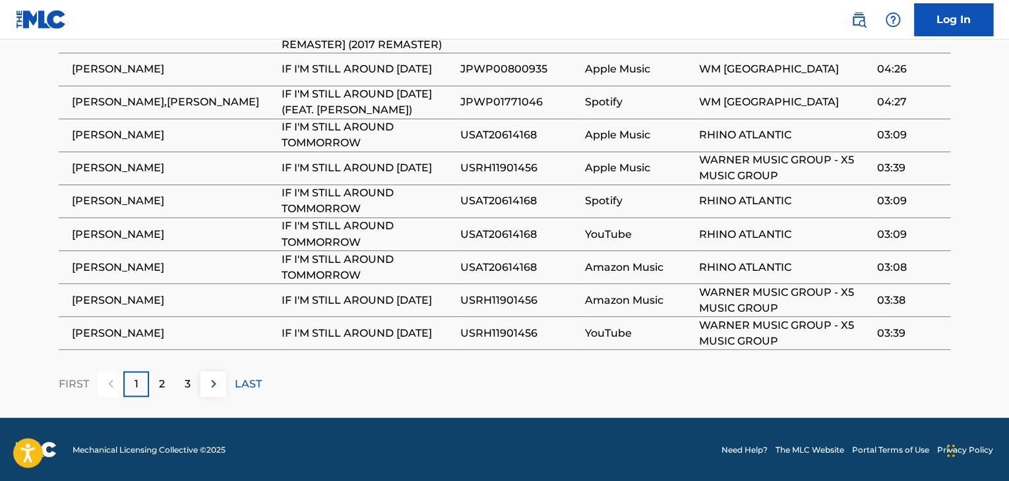
scroll to position [1041, 0]
drag, startPoint x: 187, startPoint y: 299, endPoint x: 71, endPoint y: 304, distance: 116.2
click at [72, 304] on span "[PERSON_NAME]" at bounding box center [173, 300] width 203 height 16
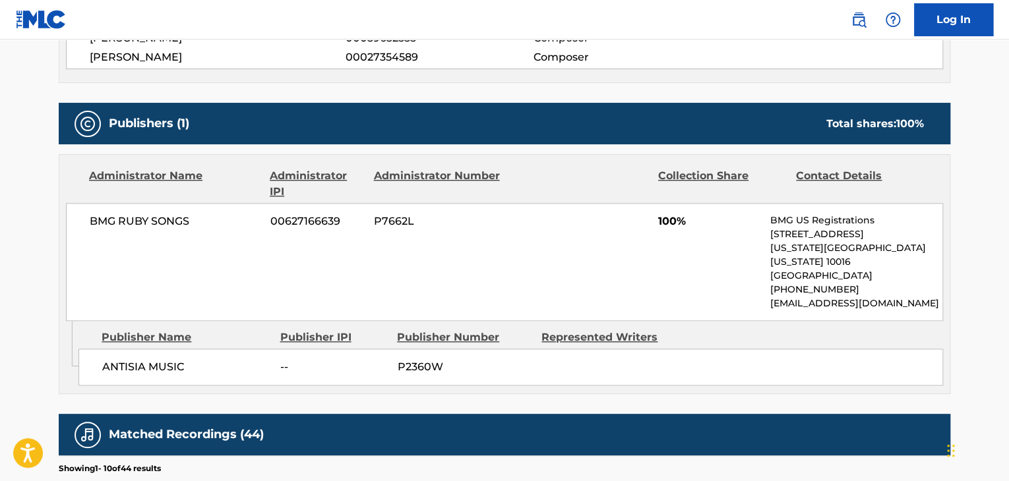
scroll to position [645, 0]
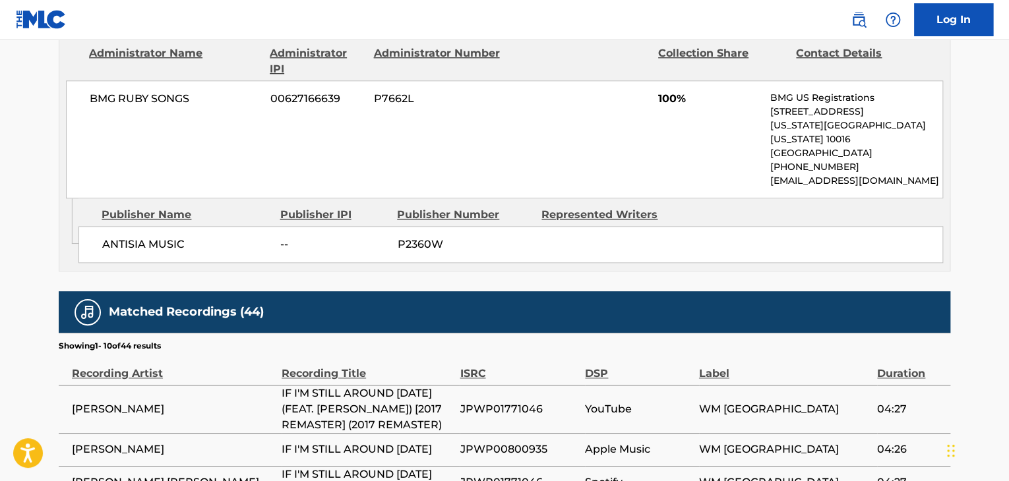
click at [174, 237] on span "ANTISIA MUSIC" at bounding box center [186, 245] width 168 height 16
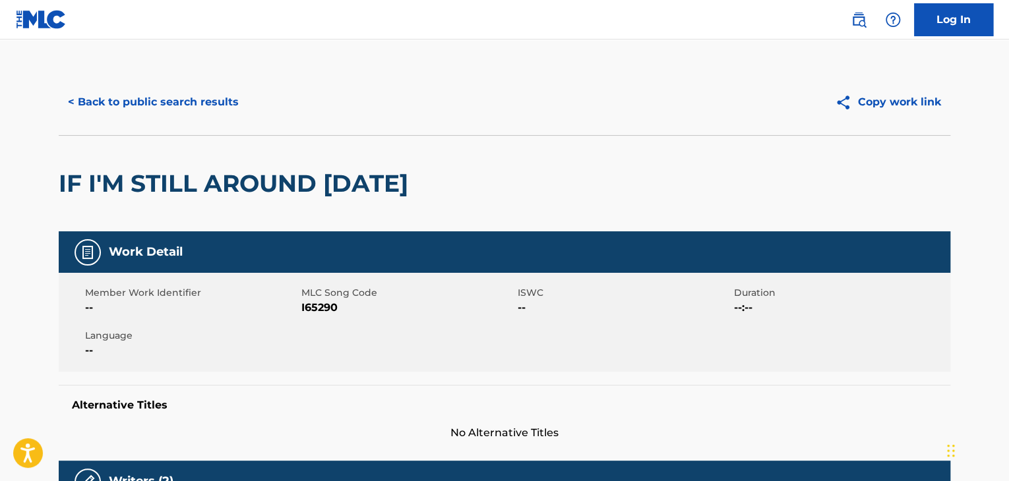
scroll to position [0, 0]
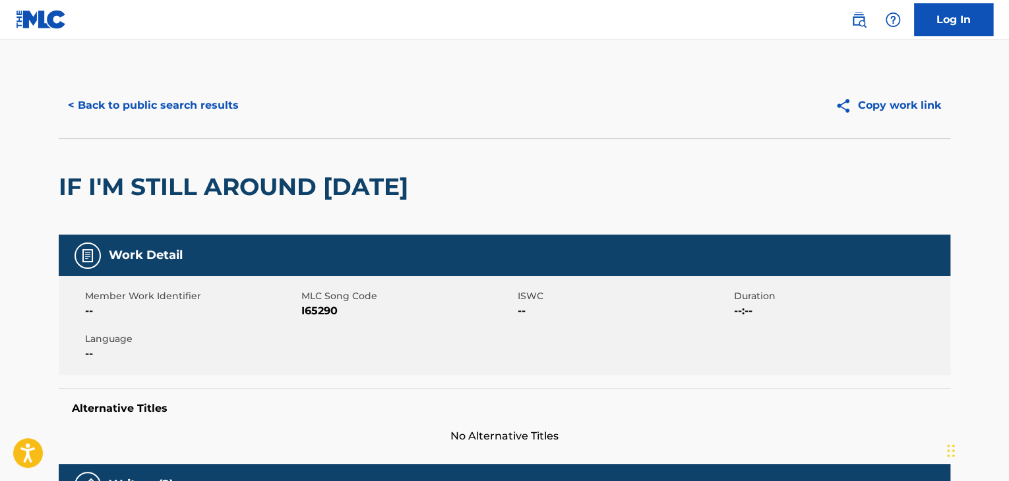
click at [201, 115] on button "< Back to public search results" at bounding box center [153, 105] width 189 height 33
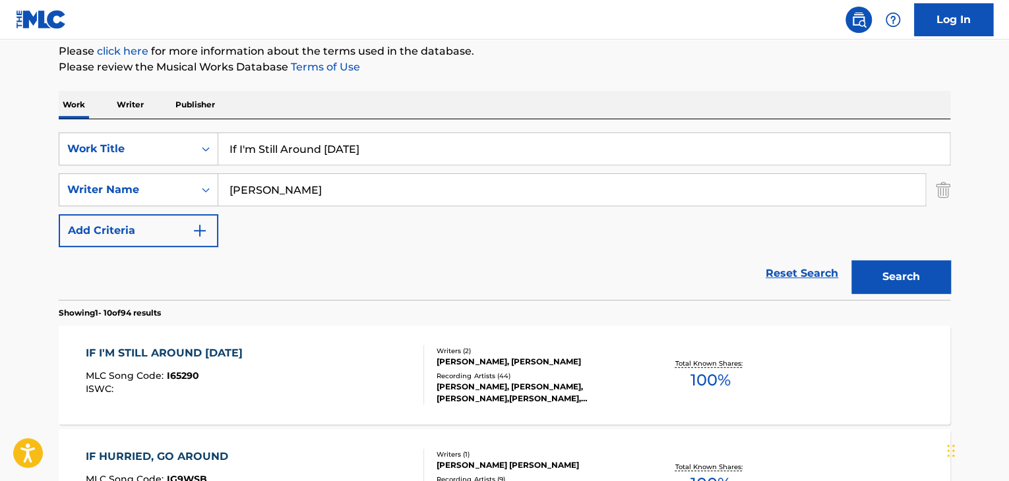
click at [361, 153] on input "If I'm Still Around [DATE]" at bounding box center [583, 149] width 731 height 32
click at [361, 152] on input "If I'm Still Around [DATE]" at bounding box center [583, 149] width 731 height 32
click at [362, 150] on input "If I'm Still Around [DATE]" at bounding box center [583, 149] width 731 height 32
paste input "Ma Vie, Mes Rêves"
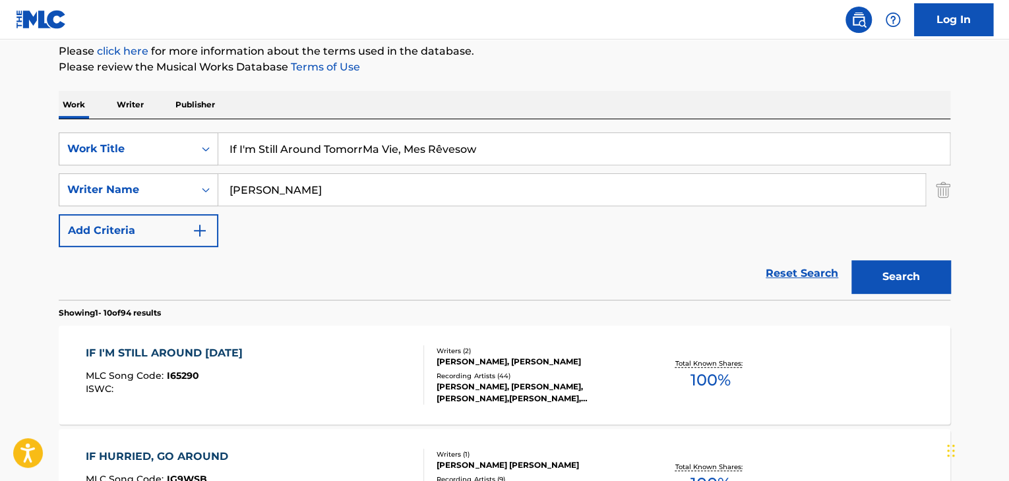
click at [371, 151] on input "If I'm Still Around TomorrMa Vie, Mes Rêvesow" at bounding box center [583, 149] width 731 height 32
paste input "Ma Vie, Mes Rêves"
drag, startPoint x: 309, startPoint y: 152, endPoint x: 305, endPoint y: 158, distance: 7.4
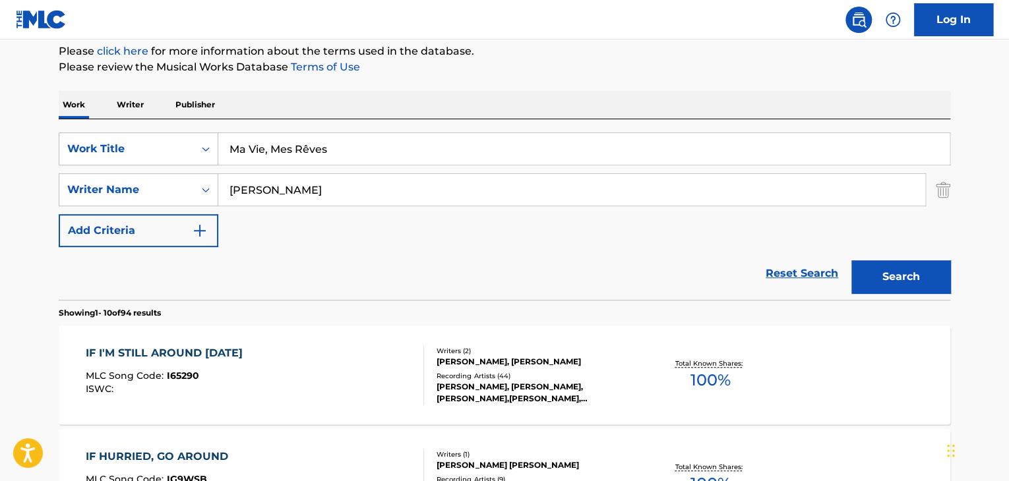
click at [305, 158] on input "Ma Vie, Mes Rêves" at bounding box center [583, 149] width 731 height 32
drag, startPoint x: 275, startPoint y: 152, endPoint x: 265, endPoint y: 157, distance: 10.9
click at [265, 157] on input "Ma Vie, Mes Reves" at bounding box center [583, 149] width 731 height 32
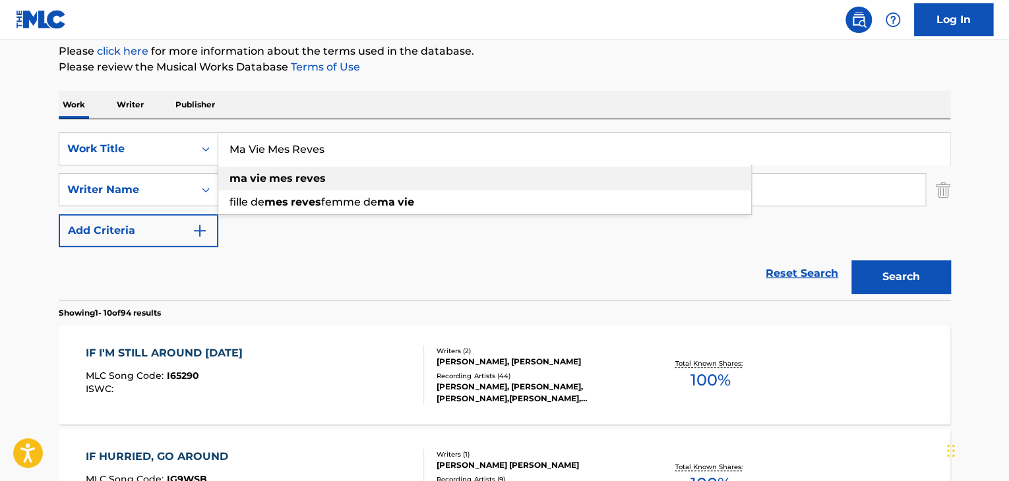
click at [267, 183] on span "Search Form" at bounding box center [267, 178] width 3 height 13
type input "ma vie mes reves"
click at [267, 183] on input "[PERSON_NAME]" at bounding box center [571, 190] width 707 height 32
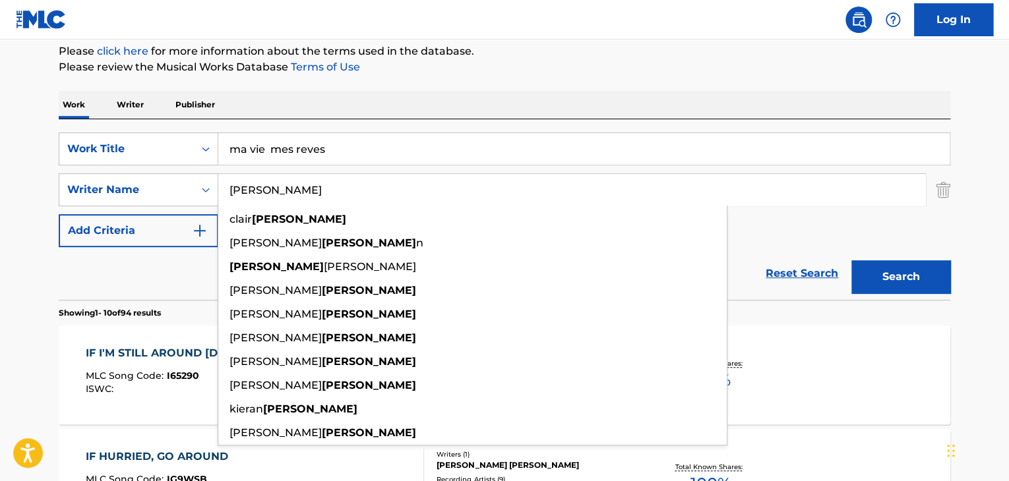
click at [267, 182] on input "[PERSON_NAME]" at bounding box center [571, 190] width 707 height 32
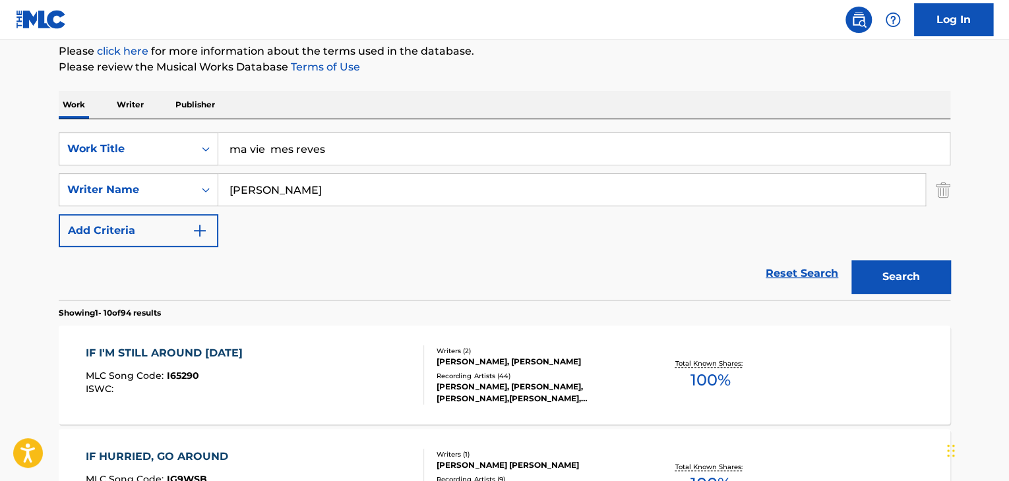
type input "[PERSON_NAME]"
click at [852, 261] on button "Search" at bounding box center [901, 277] width 99 height 33
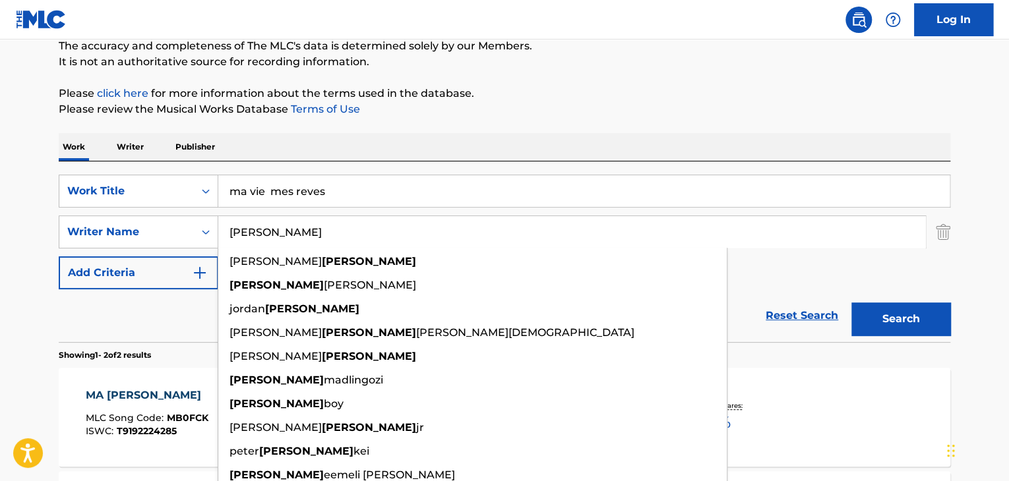
scroll to position [117, 0]
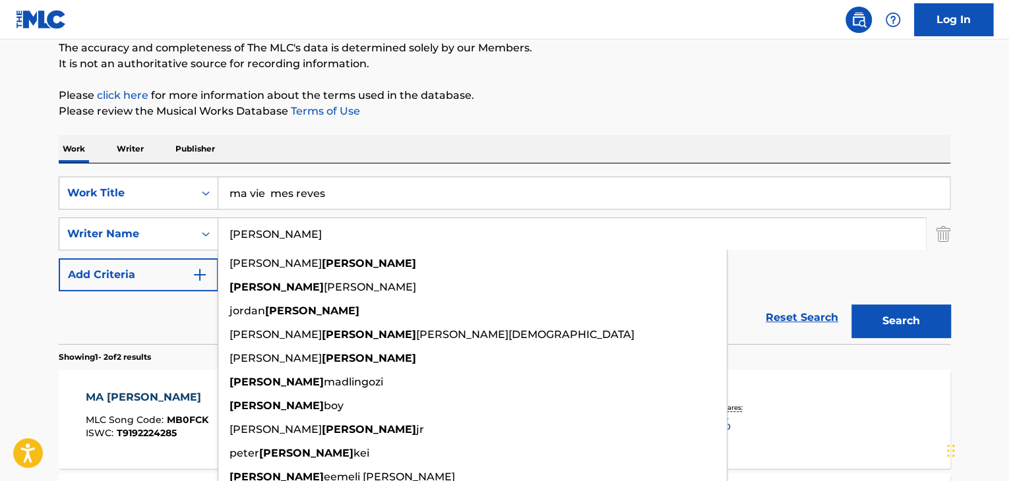
click at [388, 187] on input "ma vie mes reves" at bounding box center [583, 193] width 731 height 32
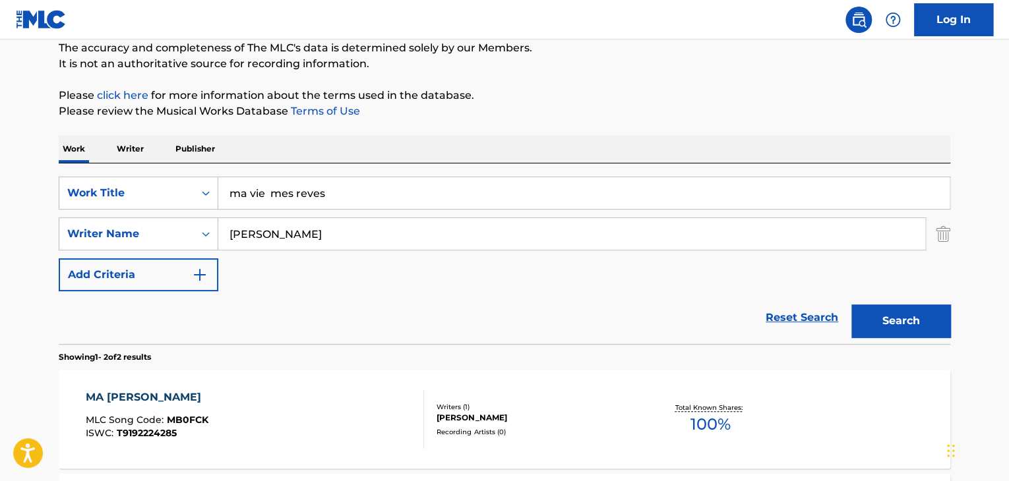
click at [388, 187] on input "ma vie mes reves" at bounding box center [583, 193] width 731 height 32
type input "Rio"
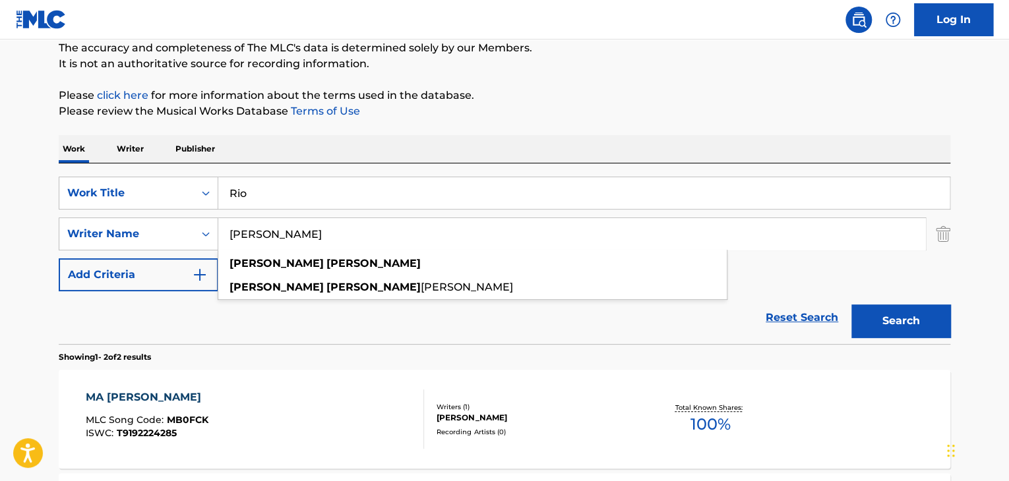
type input "[PERSON_NAME]"
click at [852, 305] on button "Search" at bounding box center [901, 321] width 99 height 33
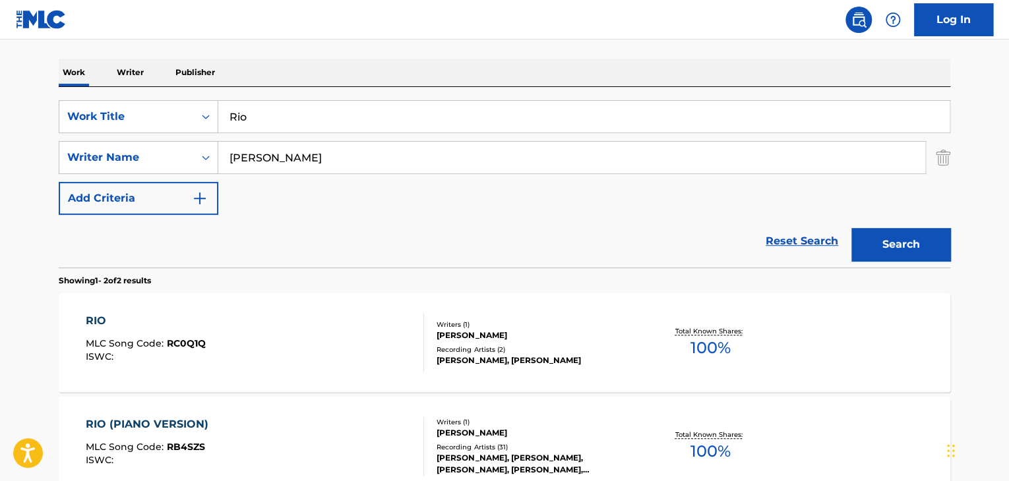
scroll to position [293, 0]
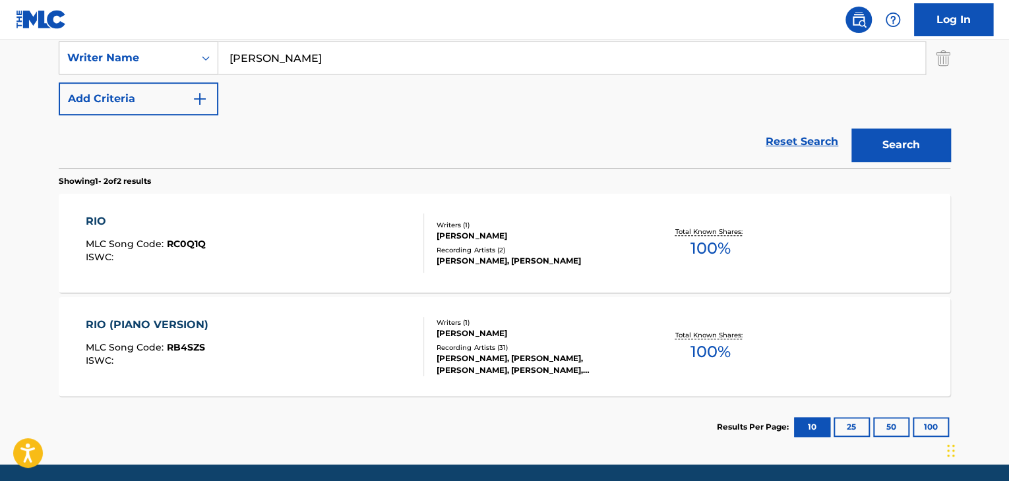
click at [95, 217] on div "RIO" at bounding box center [146, 222] width 120 height 16
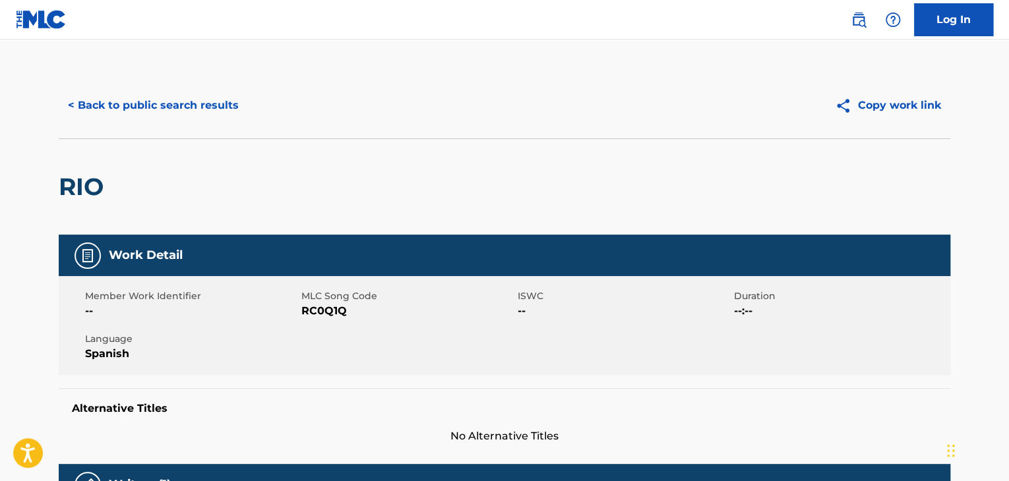
click at [346, 310] on span "RC0Q1Q" at bounding box center [407, 311] width 213 height 16
click at [339, 312] on span "RC0Q1Q" at bounding box center [407, 311] width 213 height 16
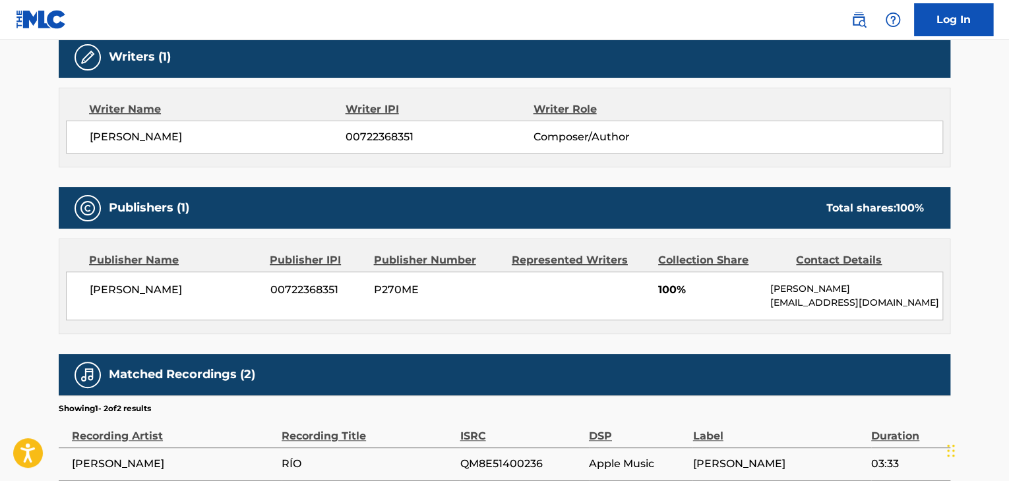
scroll to position [454, 0]
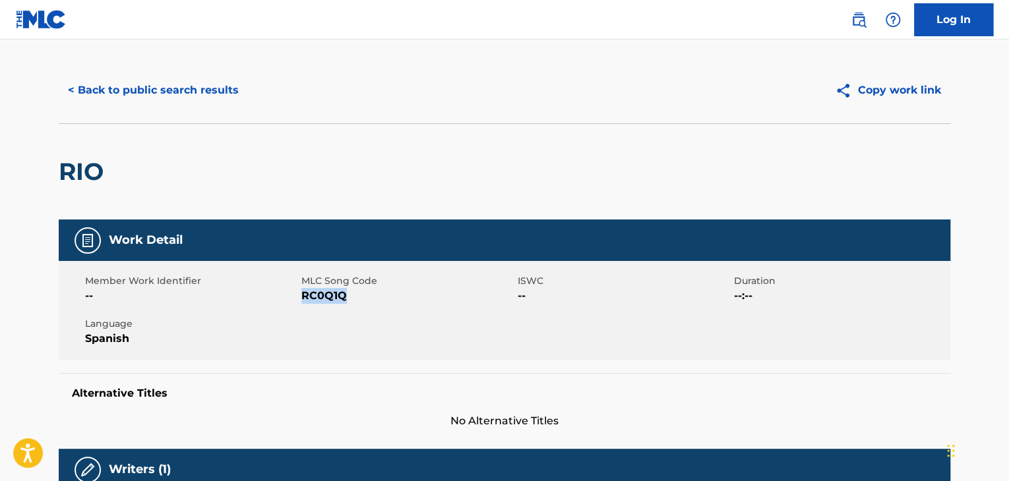
click at [227, 84] on button "< Back to public search results" at bounding box center [153, 90] width 189 height 33
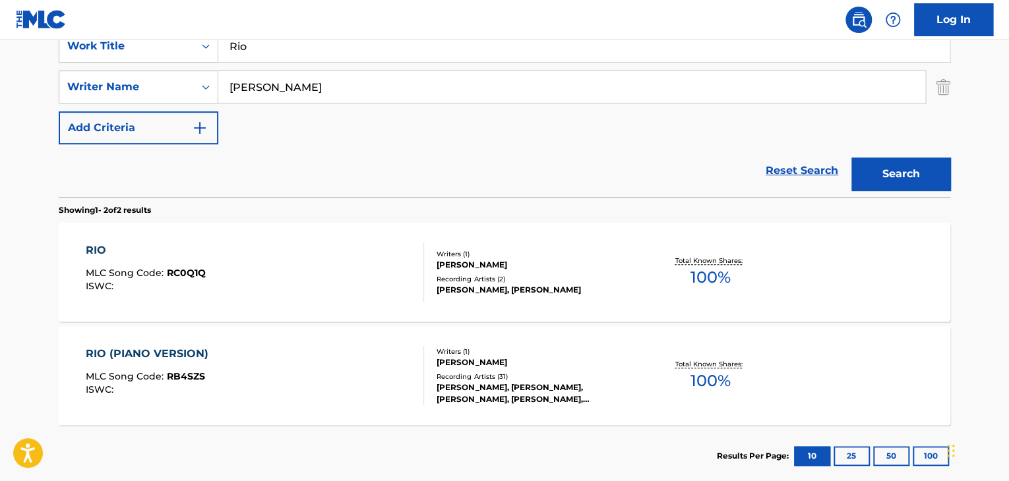
scroll to position [176, 0]
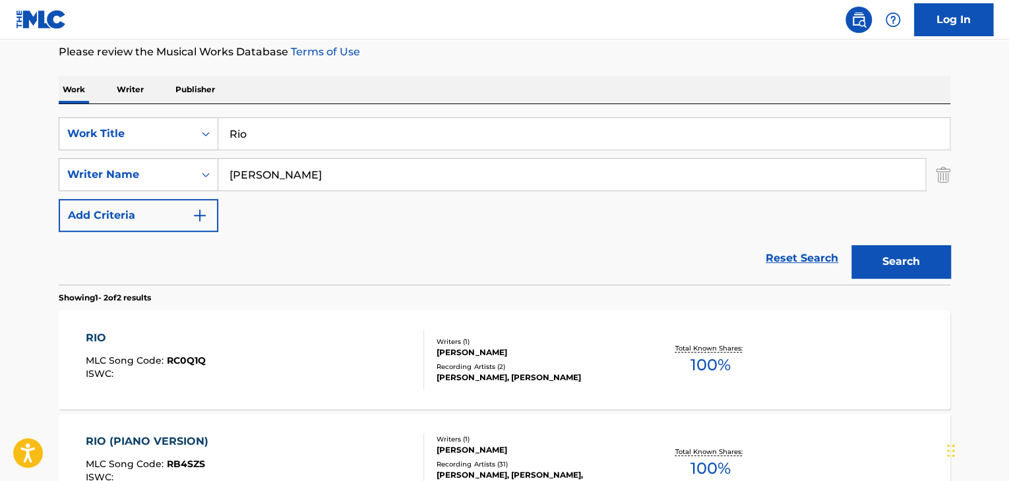
click at [395, 119] on input "Rio" at bounding box center [583, 134] width 731 height 32
paste input "Emotional Intelligence"
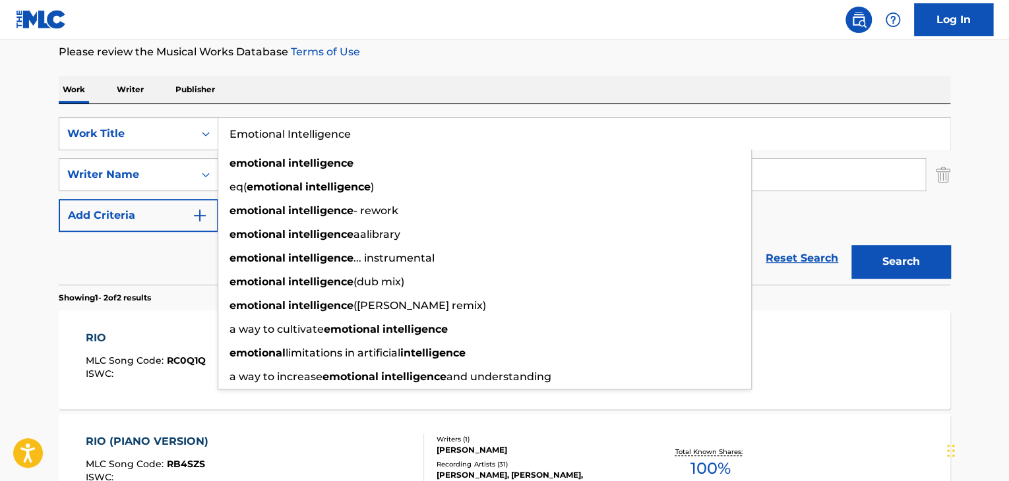
type input "Emotional Intelligence"
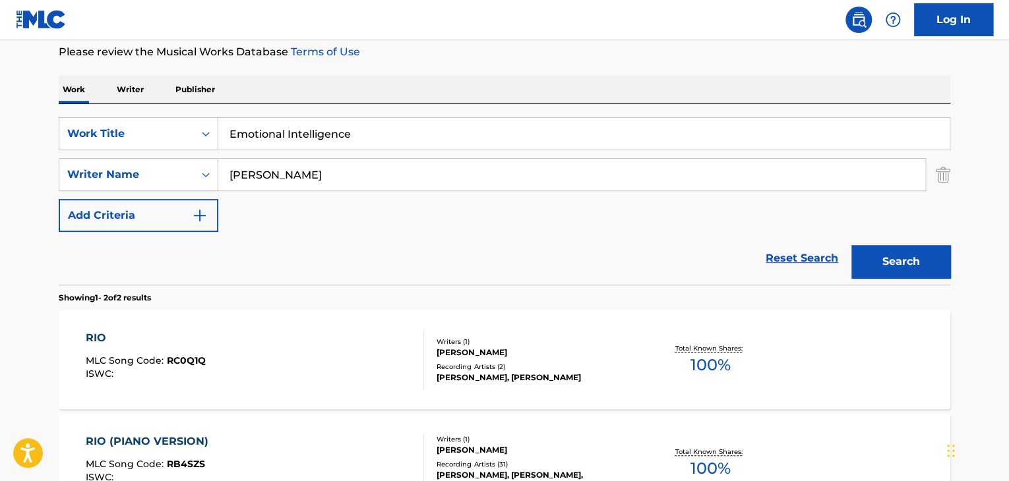
click at [301, 183] on input "[PERSON_NAME]" at bounding box center [571, 175] width 707 height 32
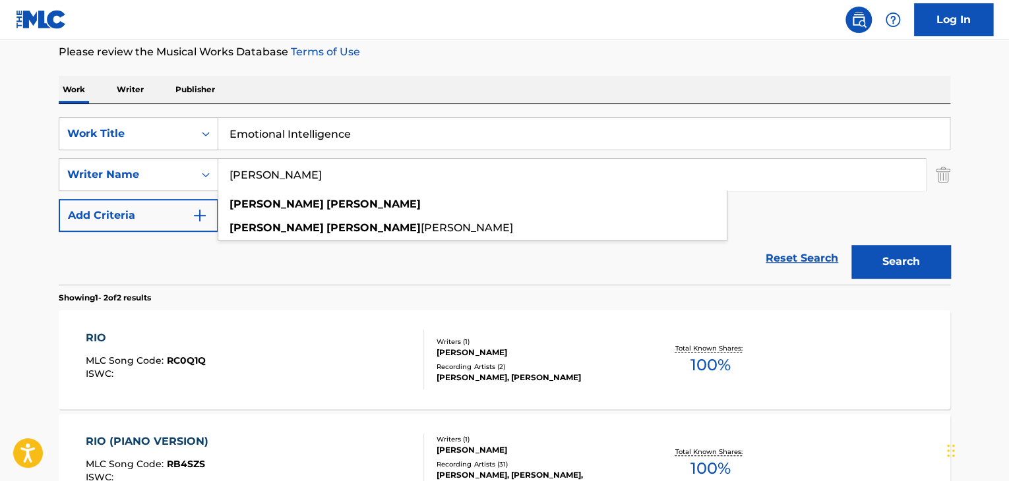
paste input "[PERSON_NAME]"
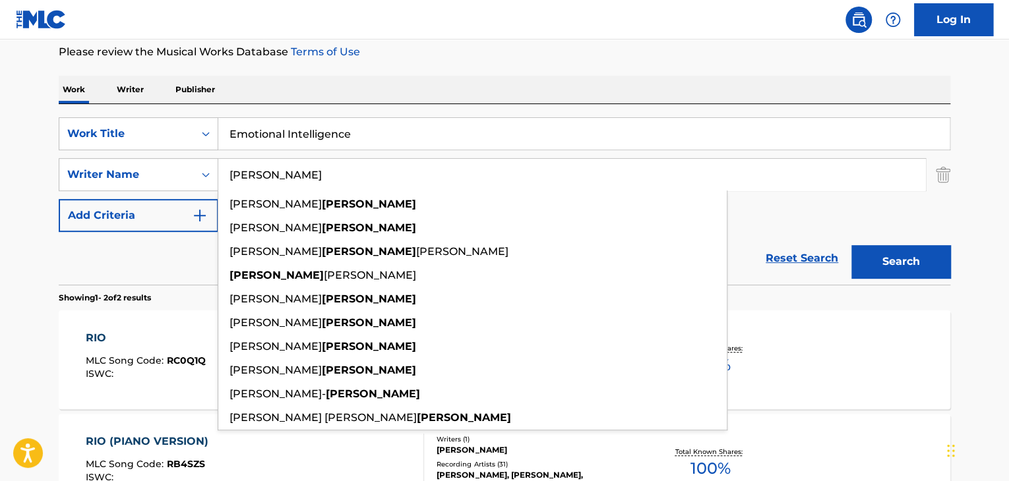
type input "[PERSON_NAME]"
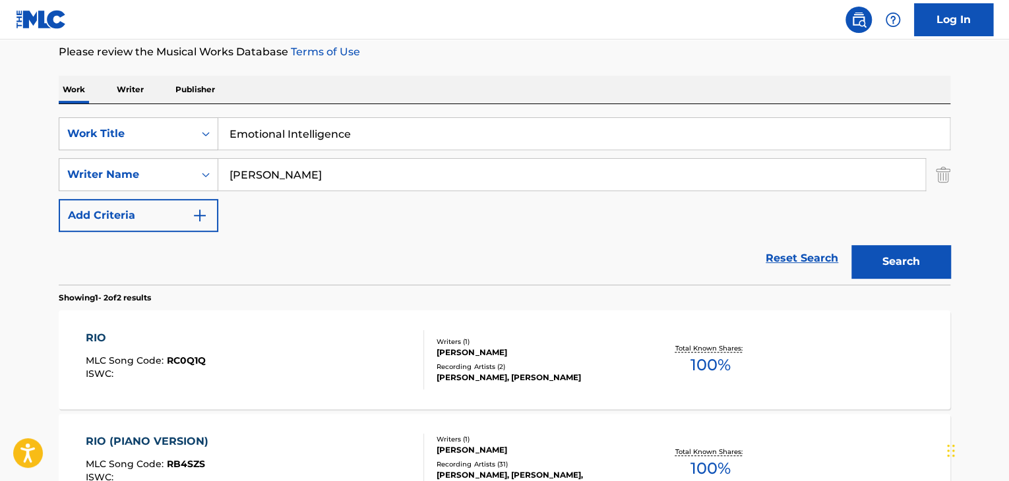
click at [898, 262] on button "Search" at bounding box center [901, 261] width 99 height 33
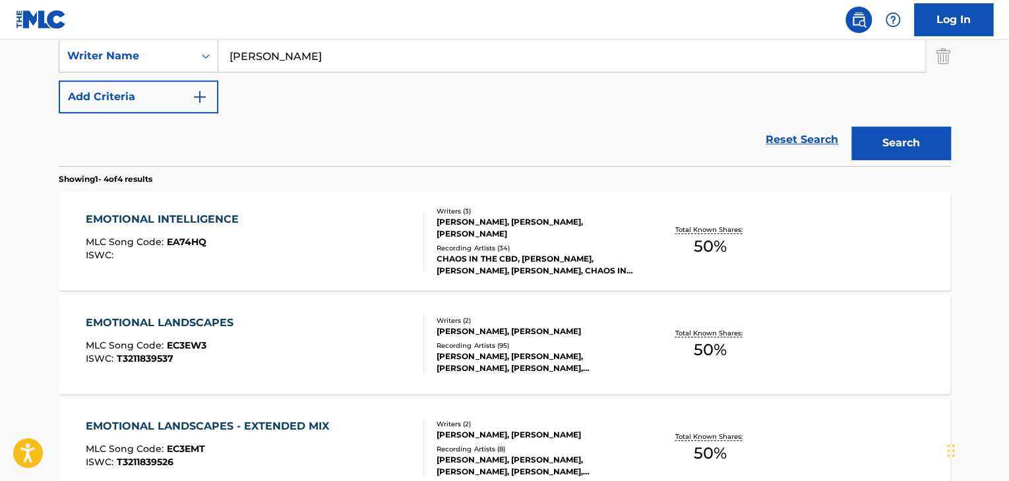
scroll to position [308, 0]
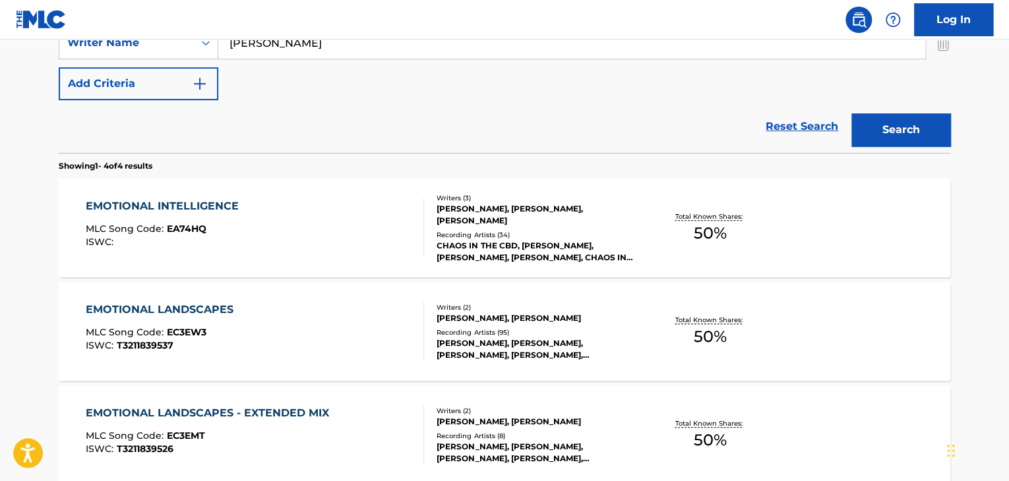
click at [212, 211] on div "EMOTIONAL INTELLIGENCE" at bounding box center [166, 207] width 160 height 16
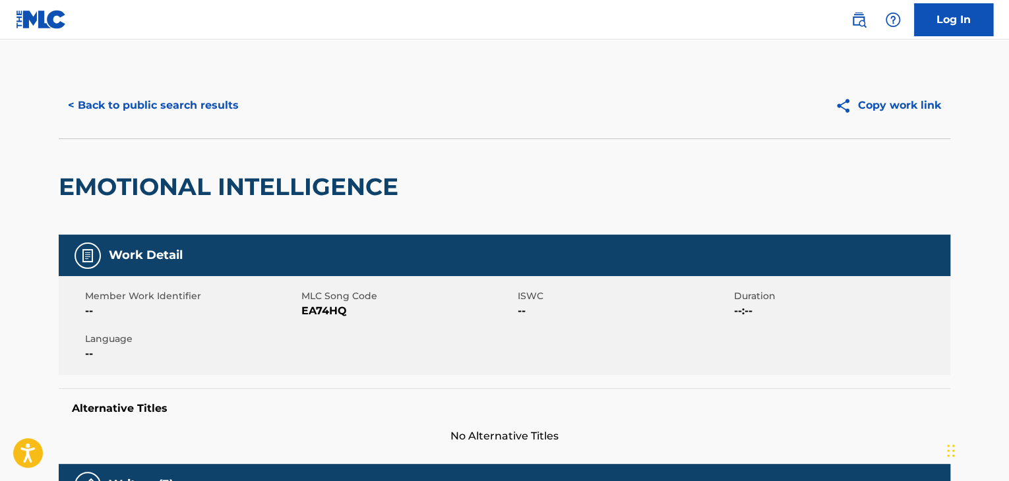
click at [330, 311] on span "EA74HQ" at bounding box center [407, 311] width 213 height 16
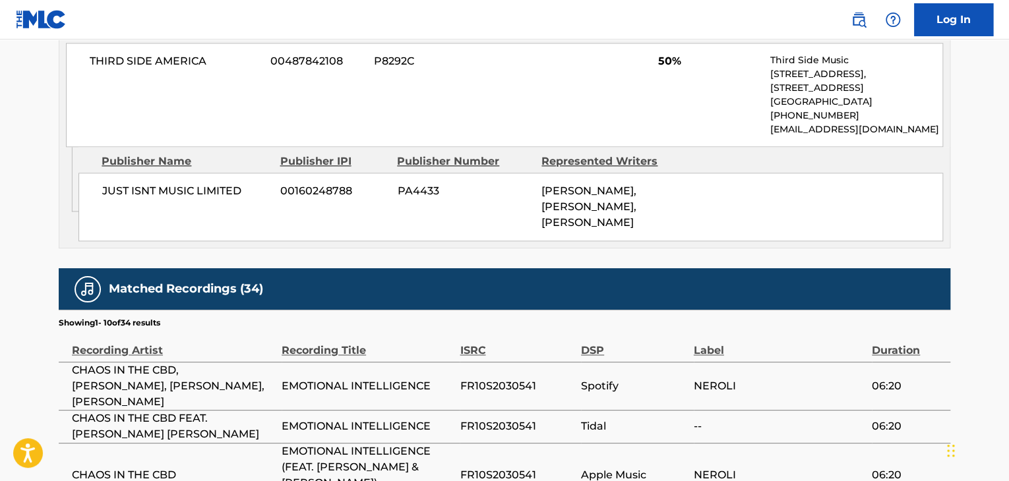
scroll to position [703, 0]
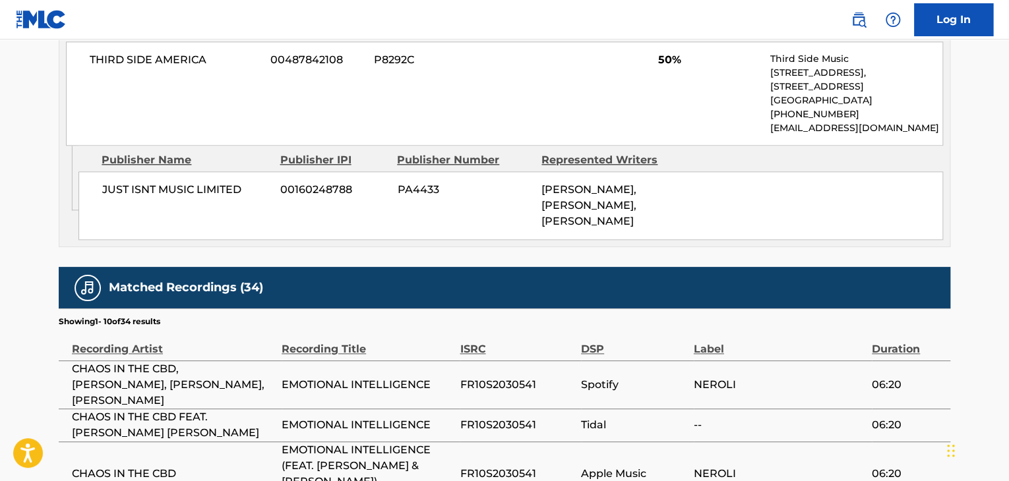
click at [212, 189] on span "JUST ISNT MUSIC LIMITED" at bounding box center [186, 190] width 168 height 16
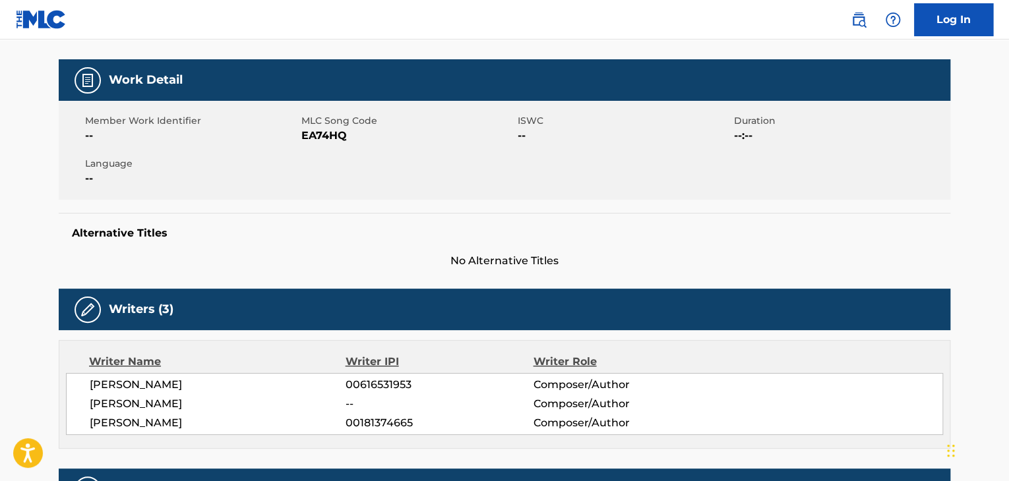
scroll to position [0, 0]
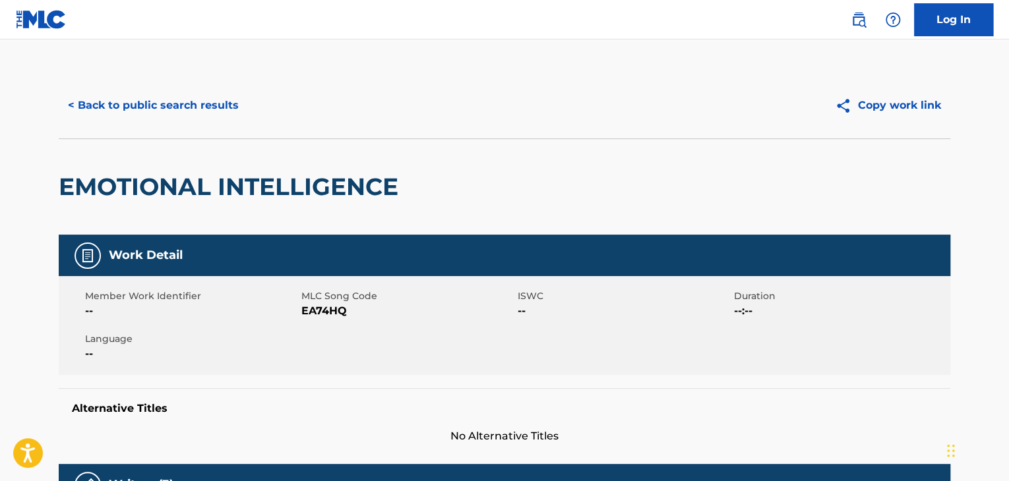
click at [216, 111] on button "< Back to public search results" at bounding box center [153, 105] width 189 height 33
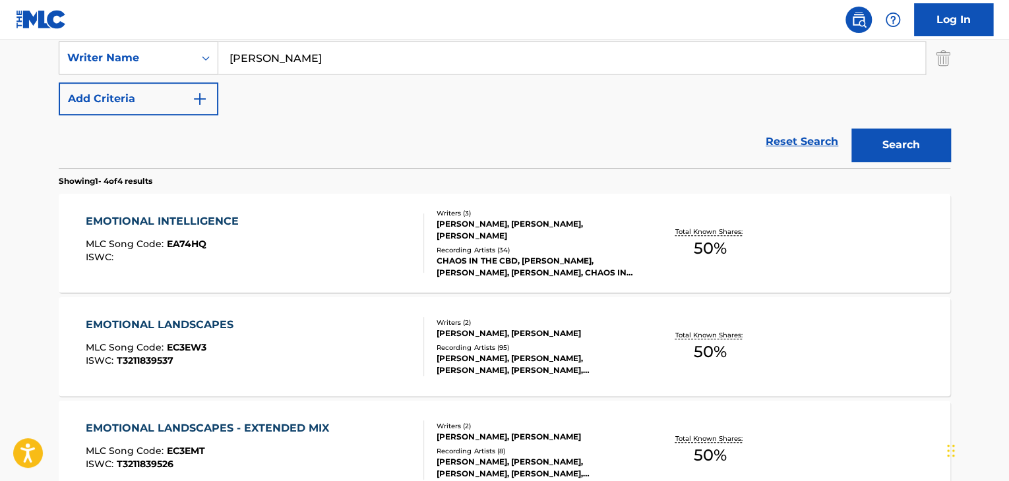
scroll to position [163, 0]
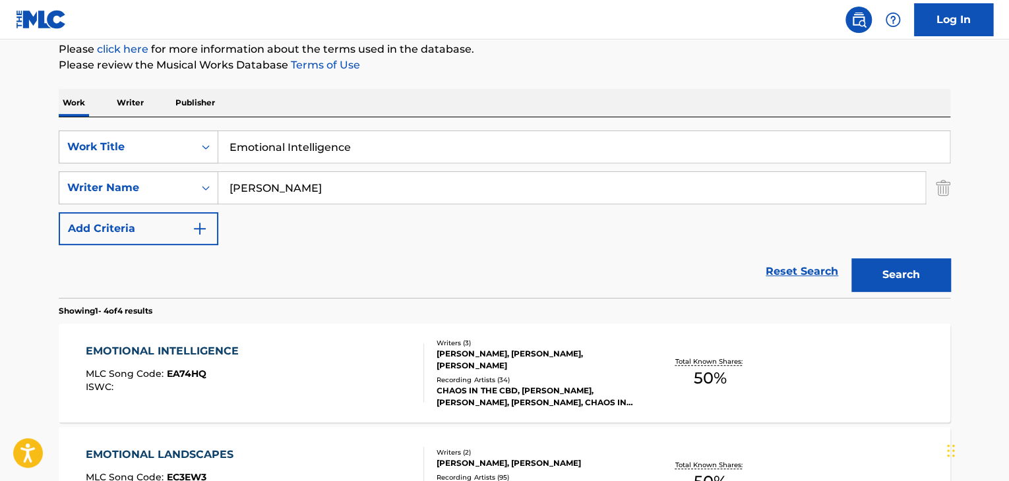
click at [348, 157] on input "Emotional Intelligence" at bounding box center [583, 147] width 731 height 32
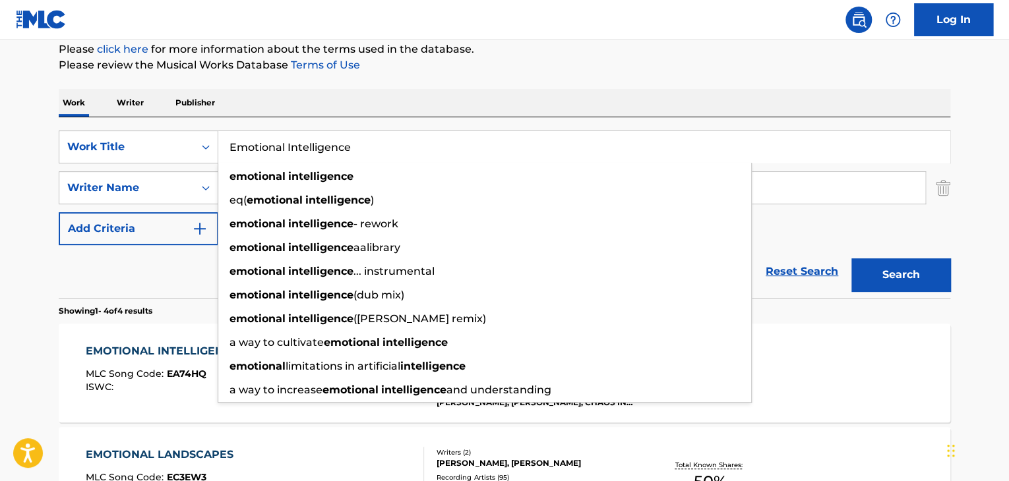
paste input "Kinder (Don’t Let Your Light Fade)"
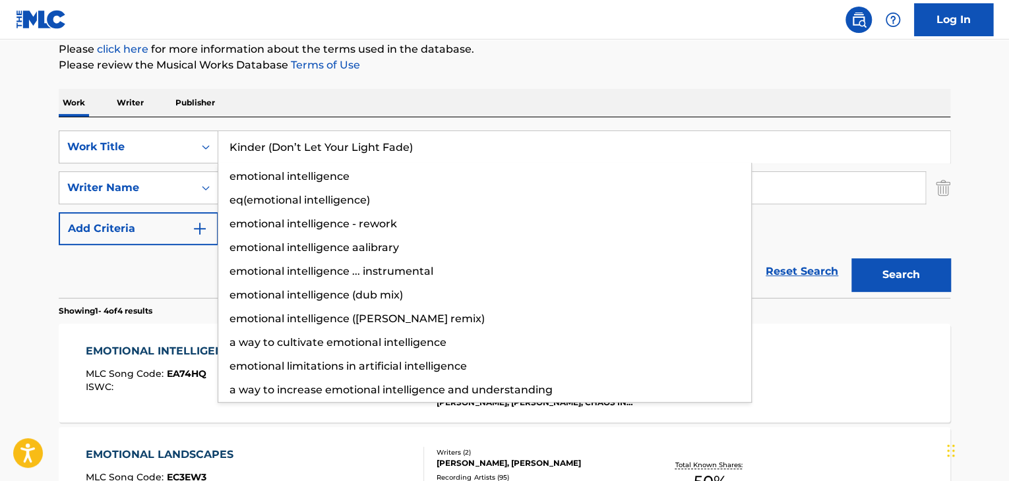
type input "Kinder (Don’t Let Your Light Fade)"
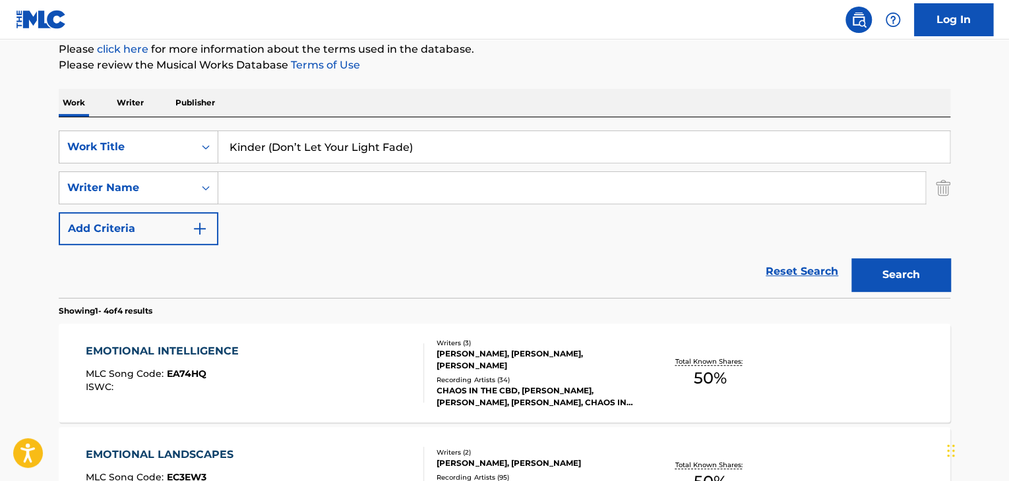
click at [852, 259] on button "Search" at bounding box center [901, 275] width 99 height 33
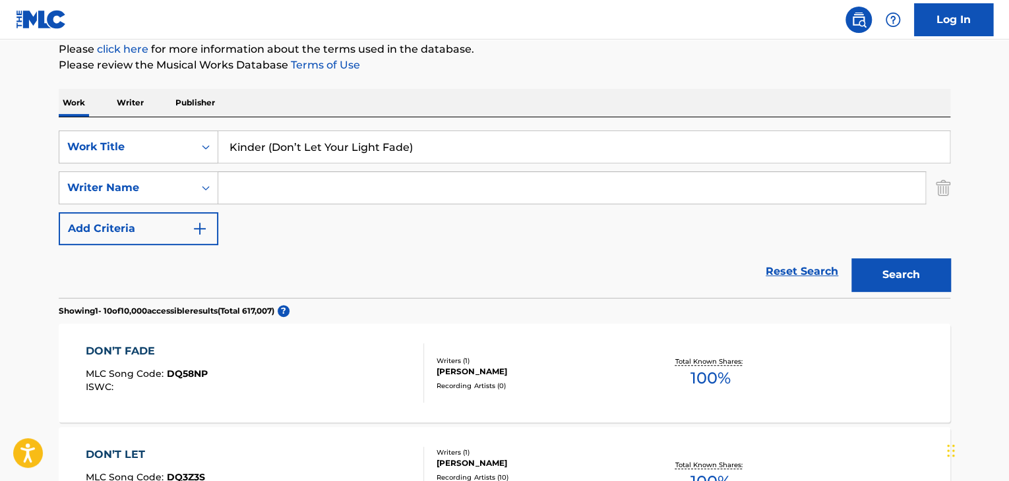
click at [379, 153] on input "Kinder (Don’t Let Your Light Fade)" at bounding box center [583, 147] width 731 height 32
paste input "Floating On Silence"
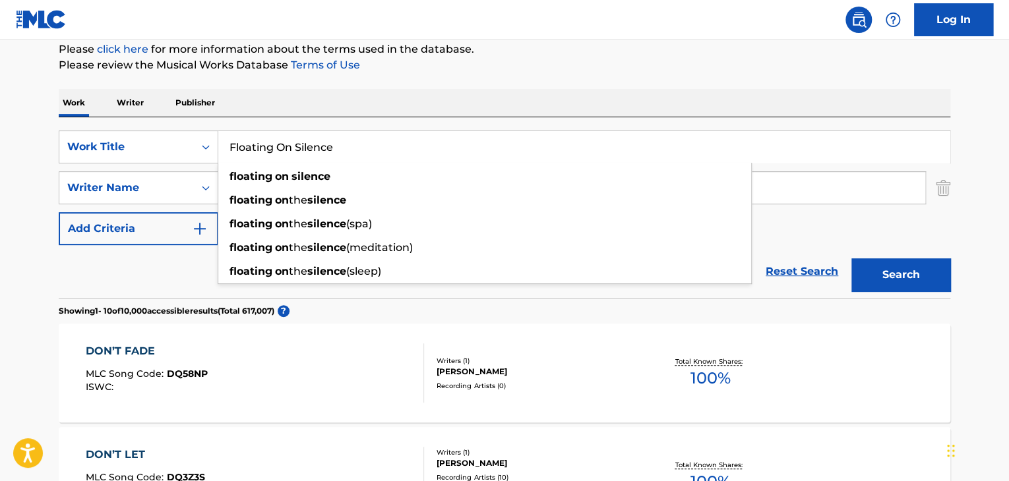
type input "Floating On Silence"
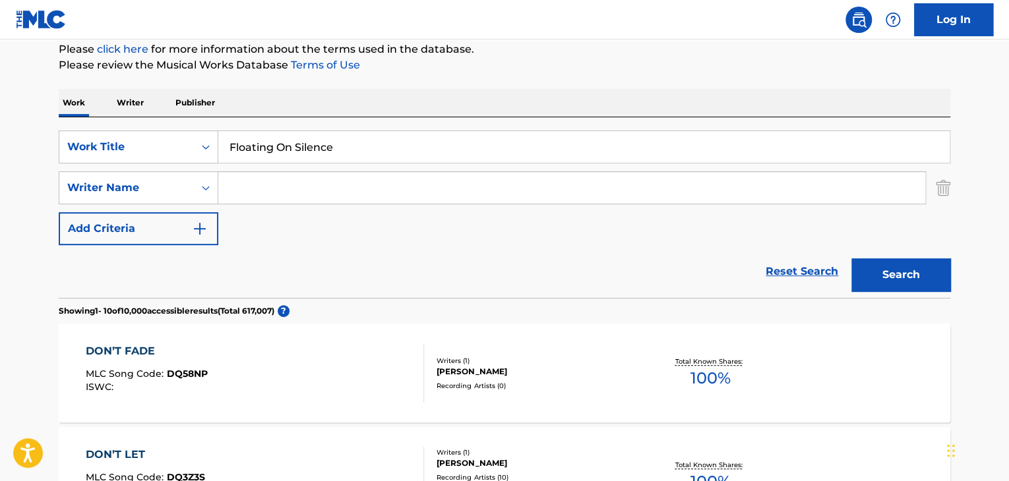
click at [528, 201] on input "Search Form" at bounding box center [571, 188] width 707 height 32
paste input "[PERSON_NAME]"
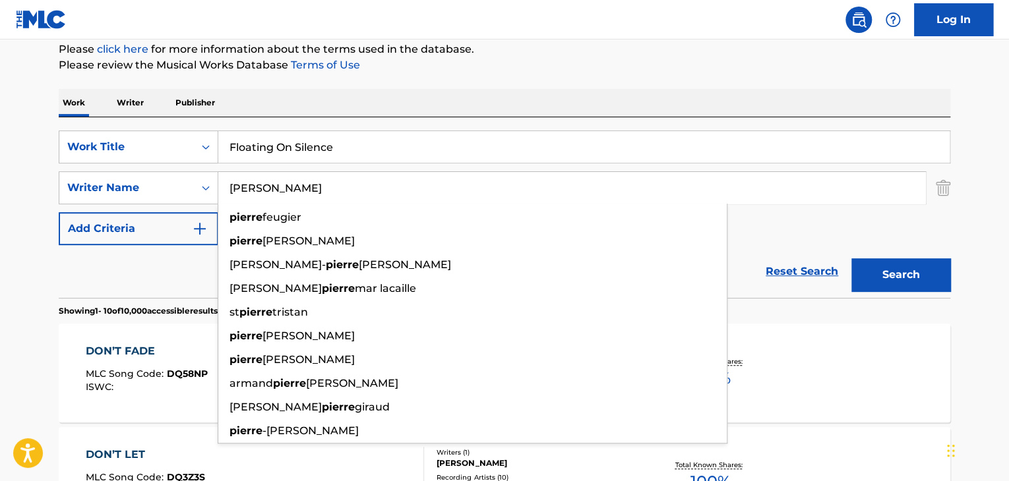
type input "[PERSON_NAME]"
click at [923, 284] on button "Search" at bounding box center [901, 275] width 99 height 33
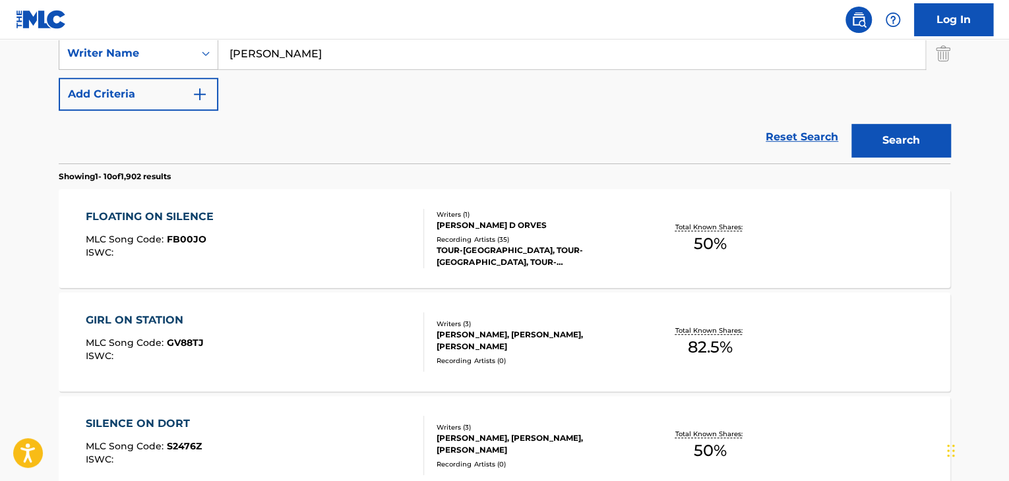
scroll to position [338, 0]
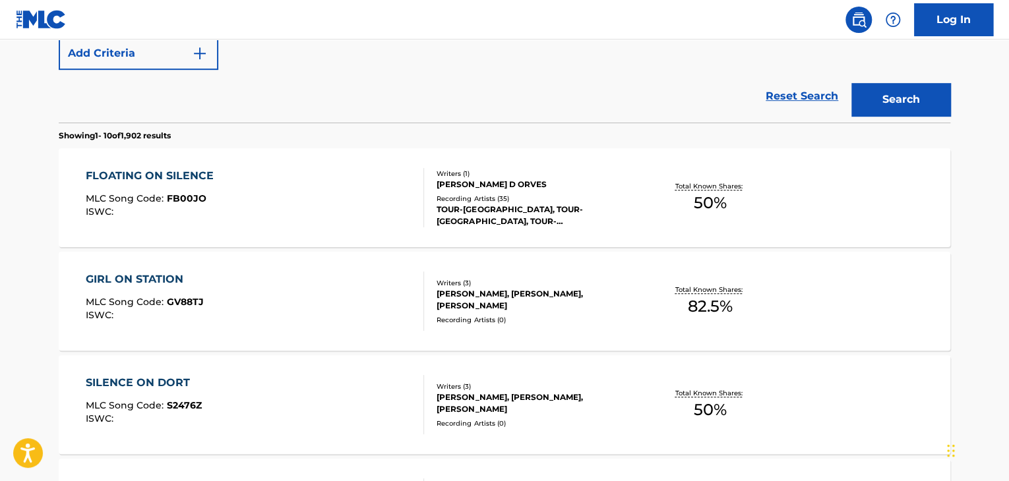
click at [191, 170] on div "FLOATING ON SILENCE" at bounding box center [153, 176] width 135 height 16
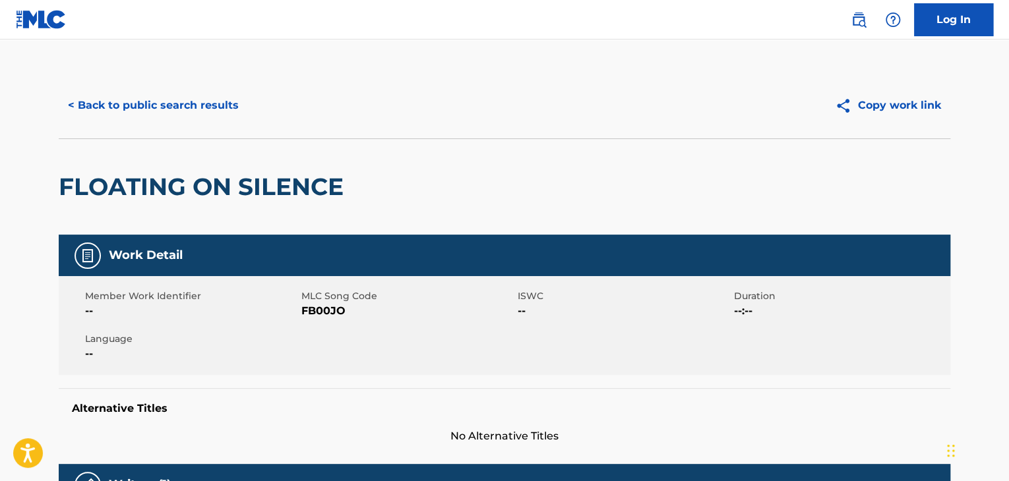
click at [324, 309] on span "FB00JO" at bounding box center [407, 311] width 213 height 16
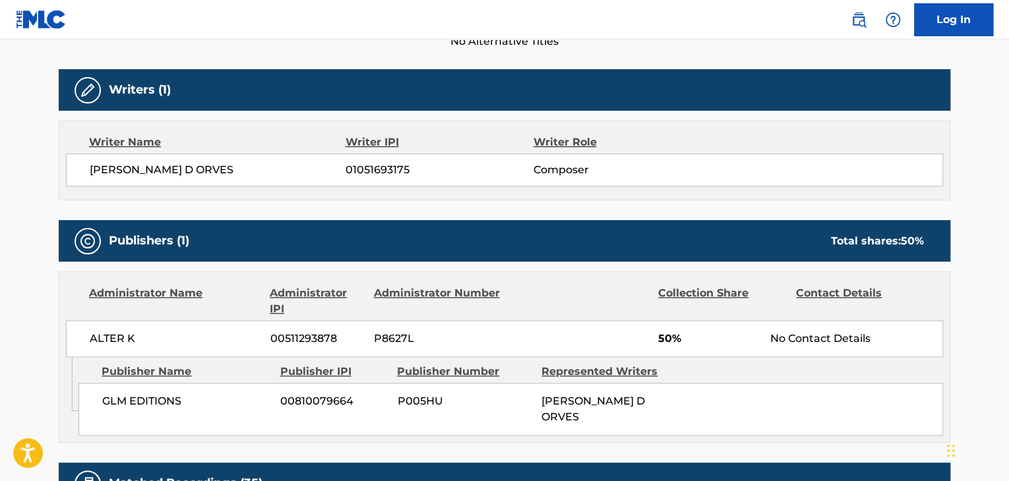
scroll to position [483, 0]
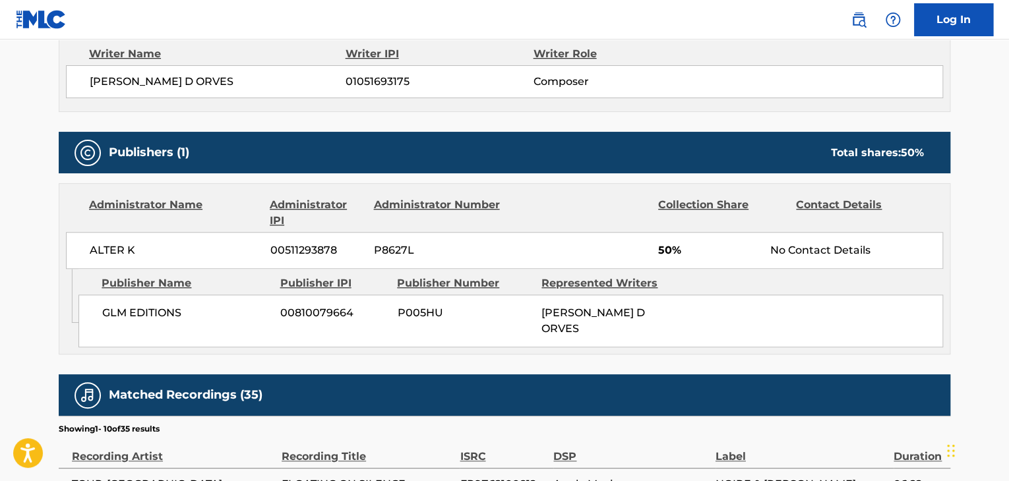
click at [158, 313] on span "GLM EDITIONS" at bounding box center [186, 313] width 168 height 16
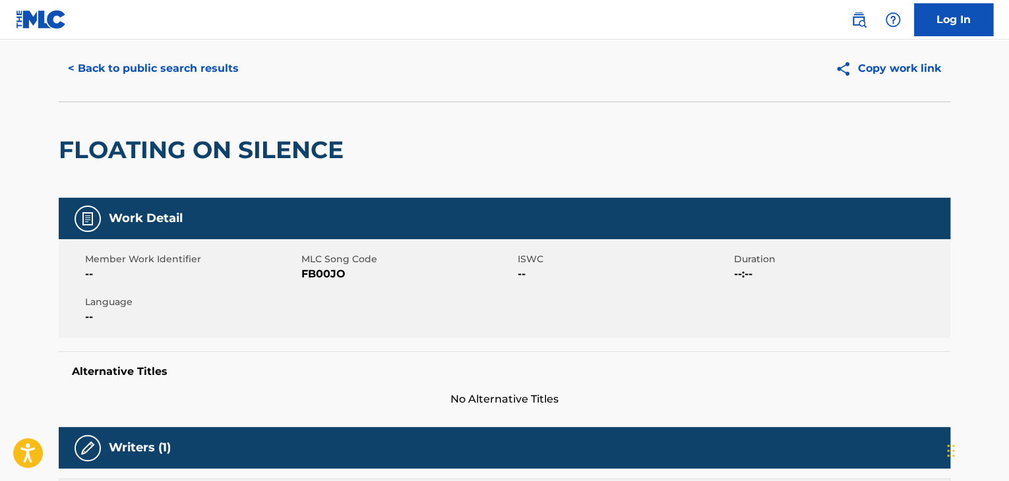
scroll to position [0, 0]
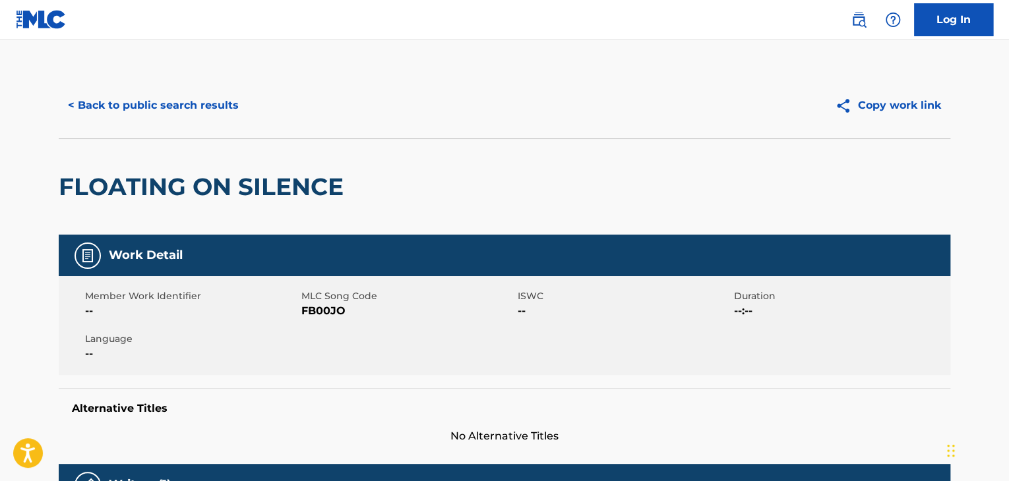
click at [212, 106] on button "< Back to public search results" at bounding box center [153, 105] width 189 height 33
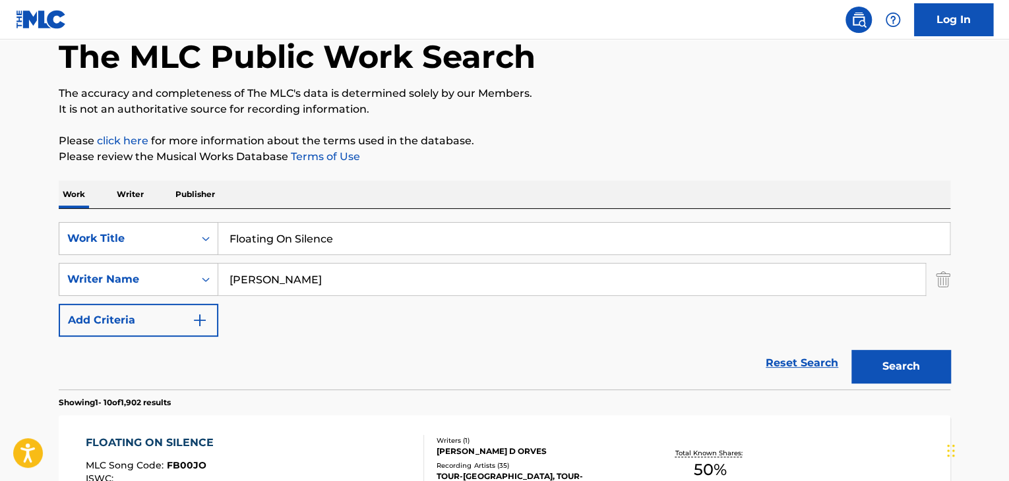
scroll to position [61, 0]
